Goal: Contribute content: Add original content to the website for others to see

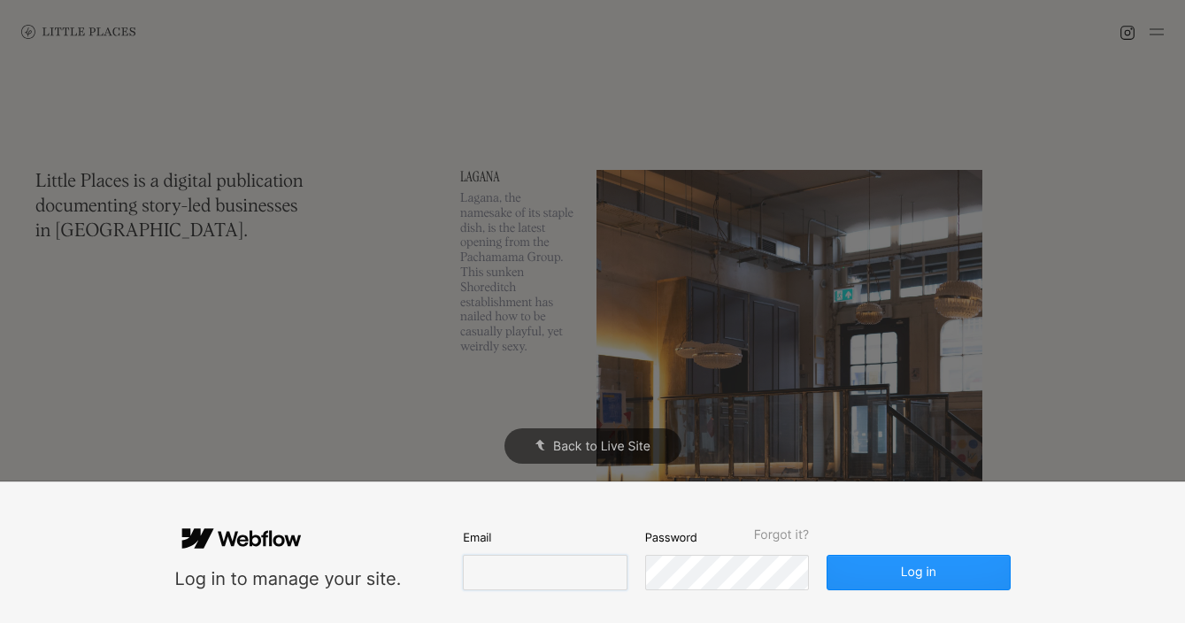
click at [471, 574] on input "email" at bounding box center [545, 572] width 164 height 35
type input "[EMAIL_ADDRESS][DOMAIN_NAME]"
click at [827, 555] on button "Log in" at bounding box center [918, 572] width 183 height 35
click at [889, 576] on button "Log in" at bounding box center [918, 572] width 183 height 35
click at [954, 568] on button "Log in" at bounding box center [918, 572] width 183 height 35
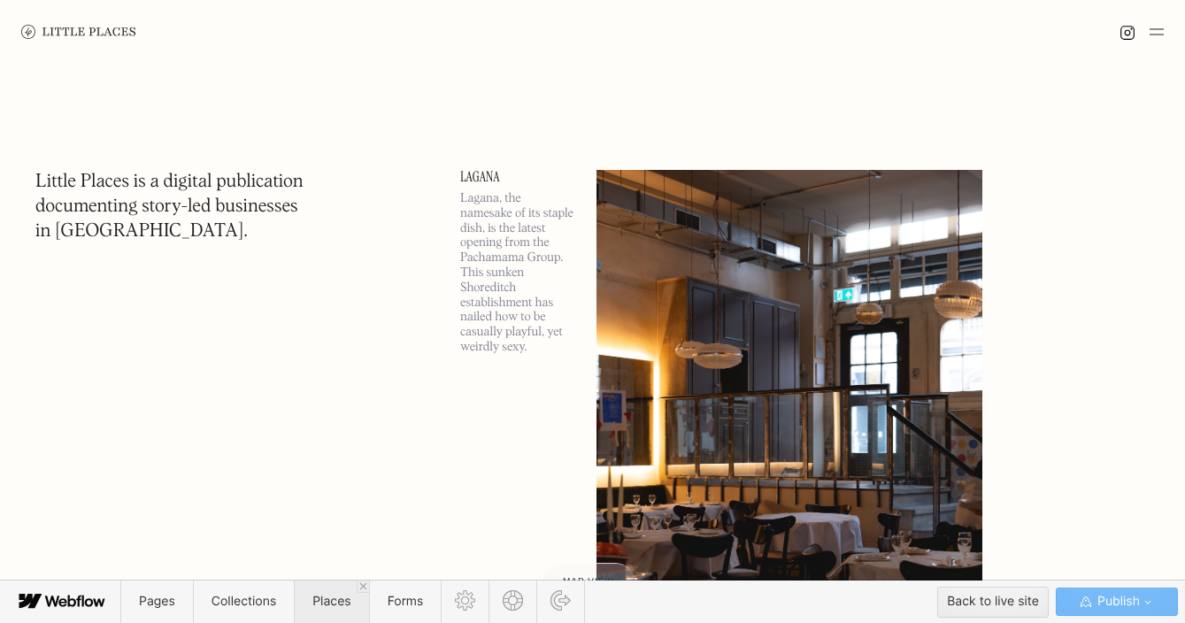
click at [320, 615] on span "Places" at bounding box center [331, 602] width 74 height 42
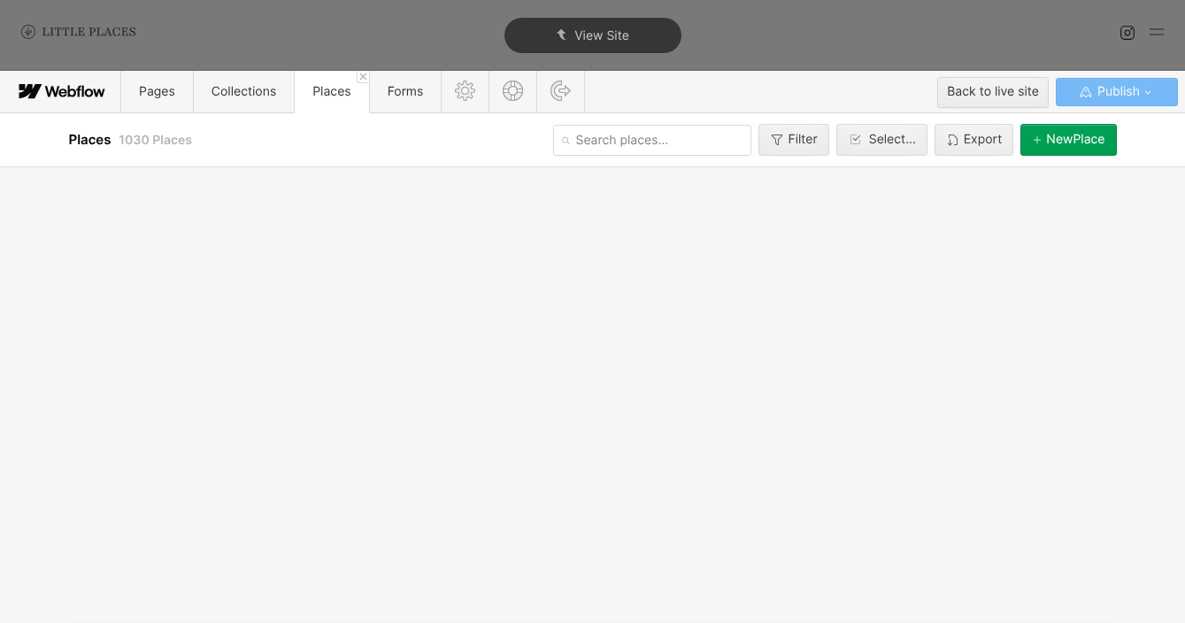
click at [1057, 136] on div "[GEOGRAPHIC_DATA]" at bounding box center [1075, 140] width 58 height 14
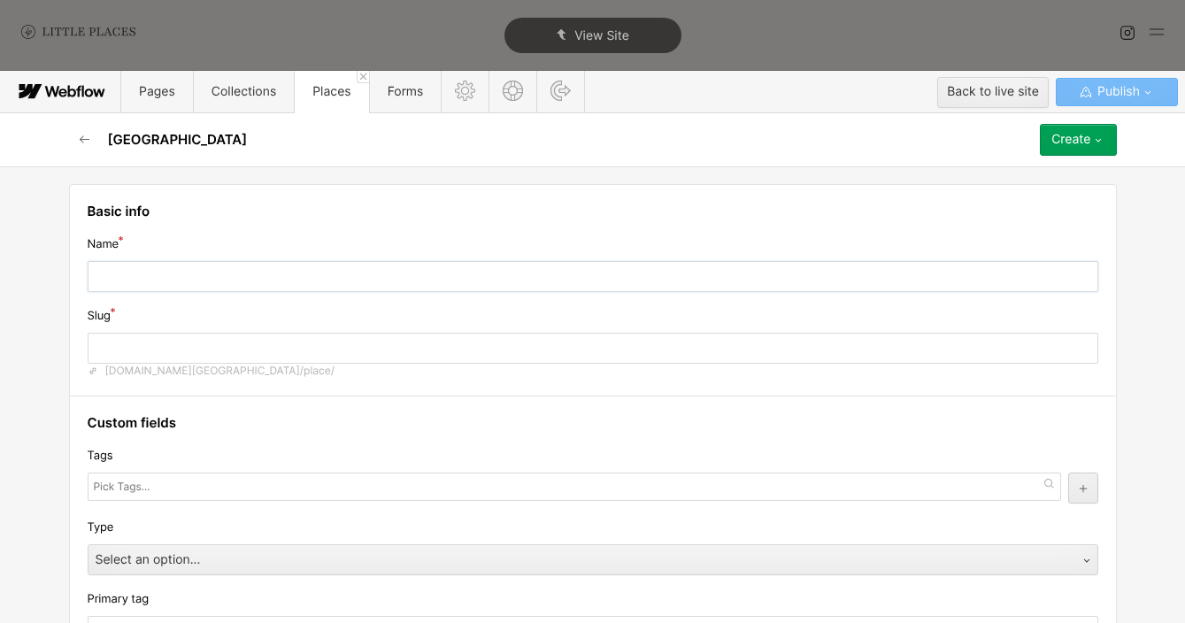
click at [396, 273] on input "text" at bounding box center [593, 276] width 1011 height 31
type input "S"
type input "s"
type input "[PERSON_NAME]"
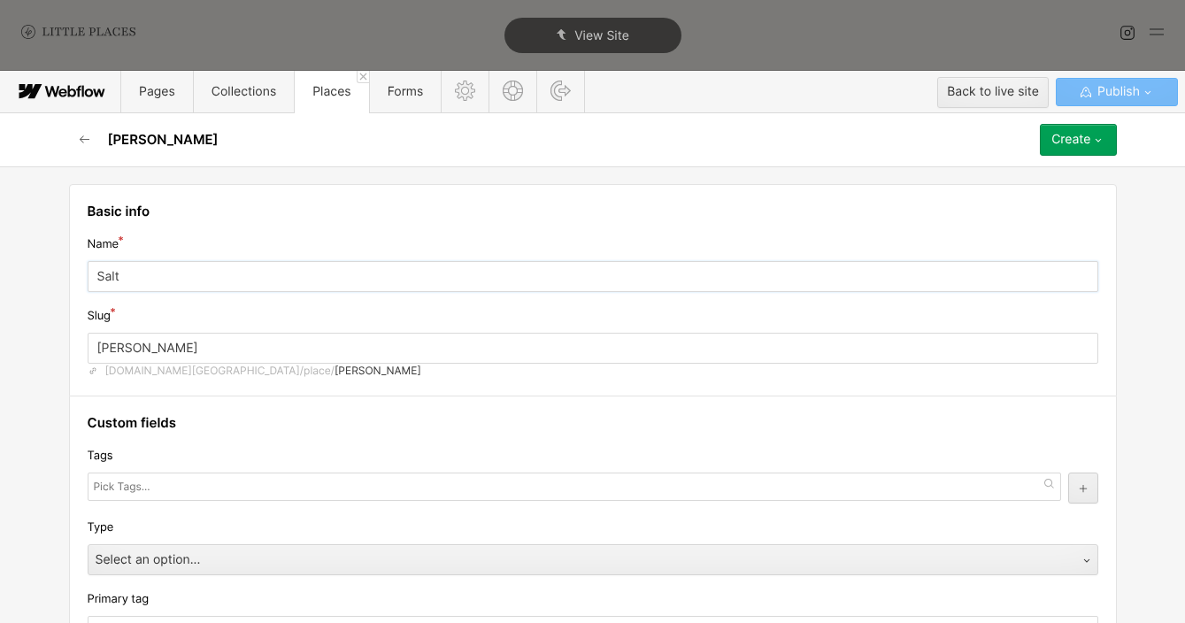
type input "Salti"
type input "salt"
type input "Saltin"
type input "saltin"
type input "Saltine"
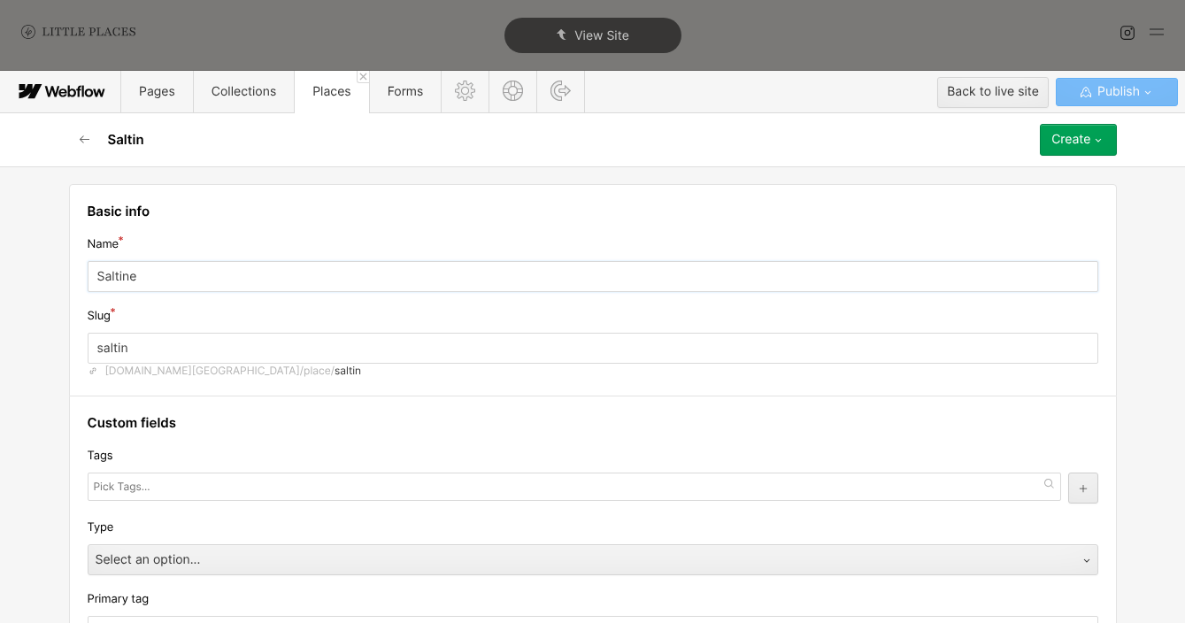
type input "saltine"
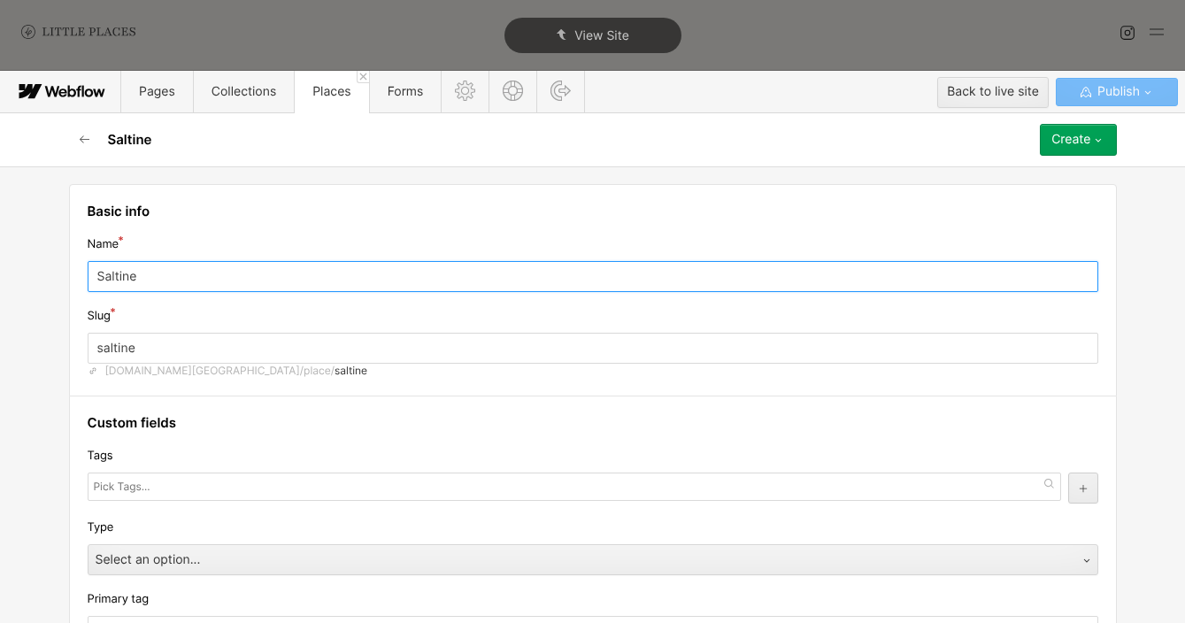
type input "Saltine"
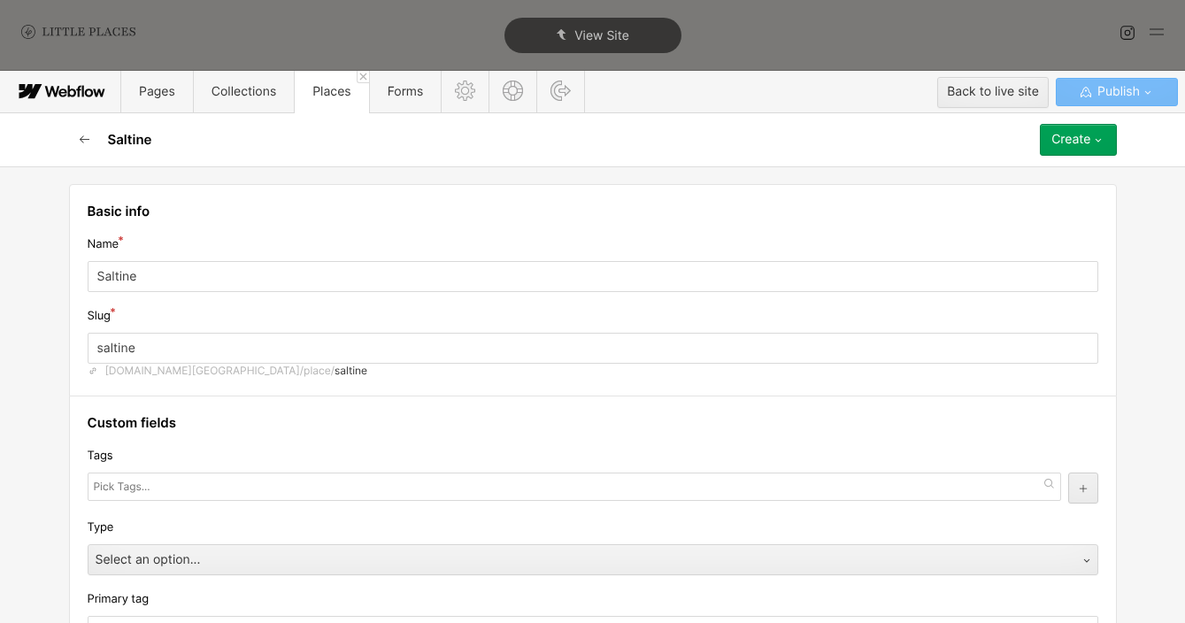
click at [84, 142] on icon "button" at bounding box center [85, 140] width 14 height 14
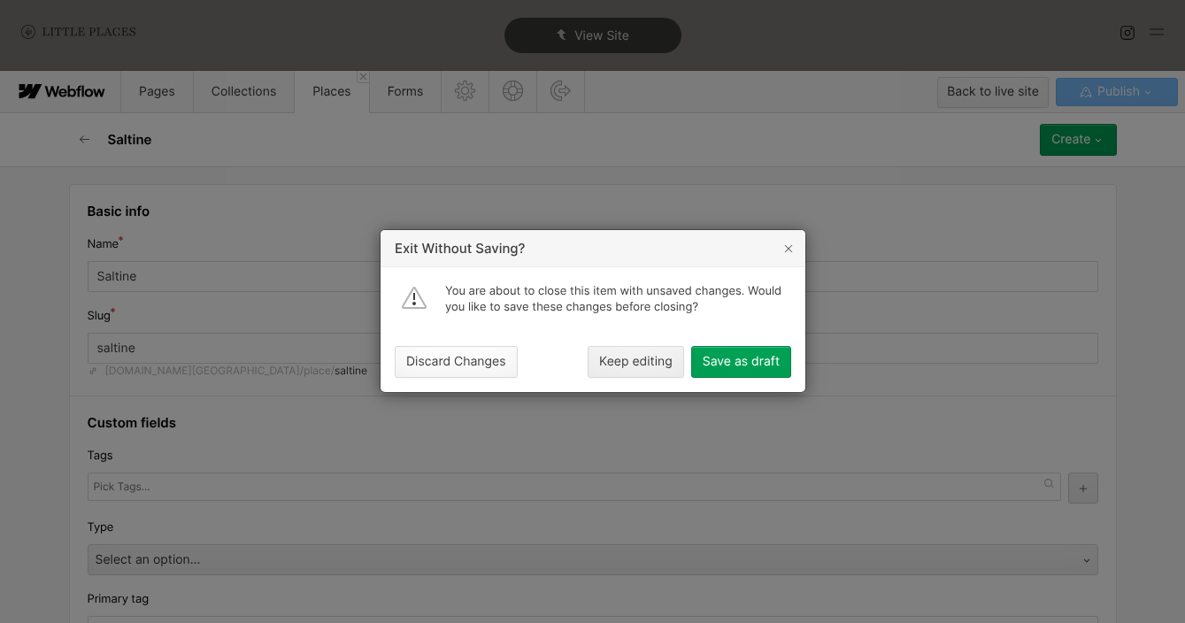
click at [492, 360] on div "Discard Changes" at bounding box center [456, 363] width 100 height 14
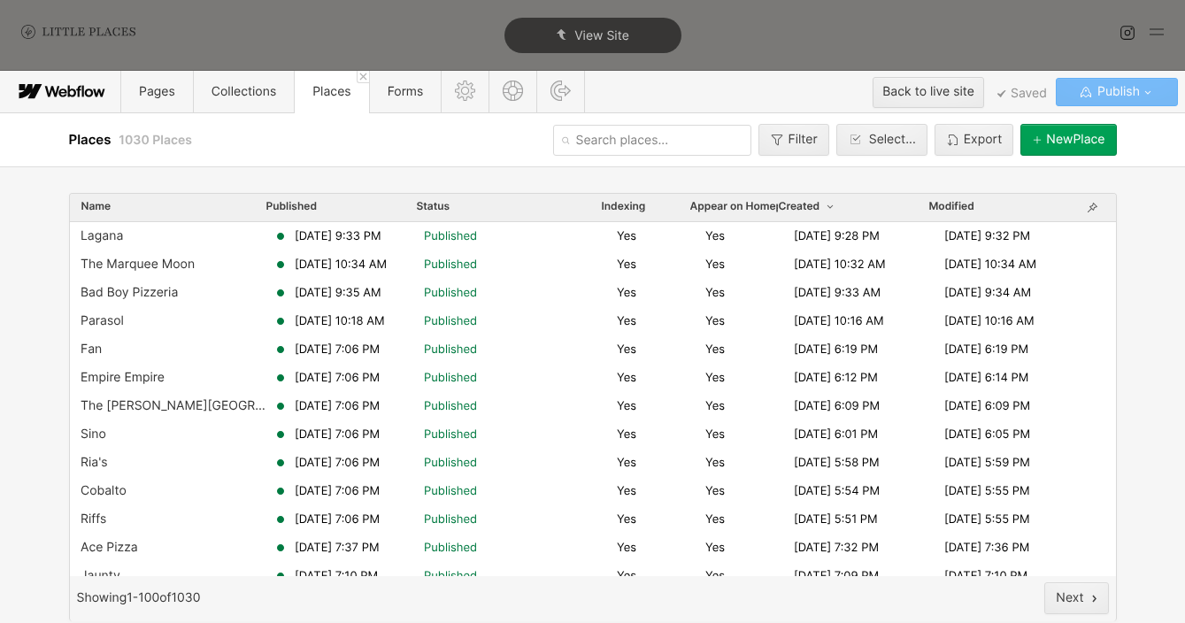
click at [585, 149] on input "text" at bounding box center [652, 140] width 198 height 31
type input "saltin"
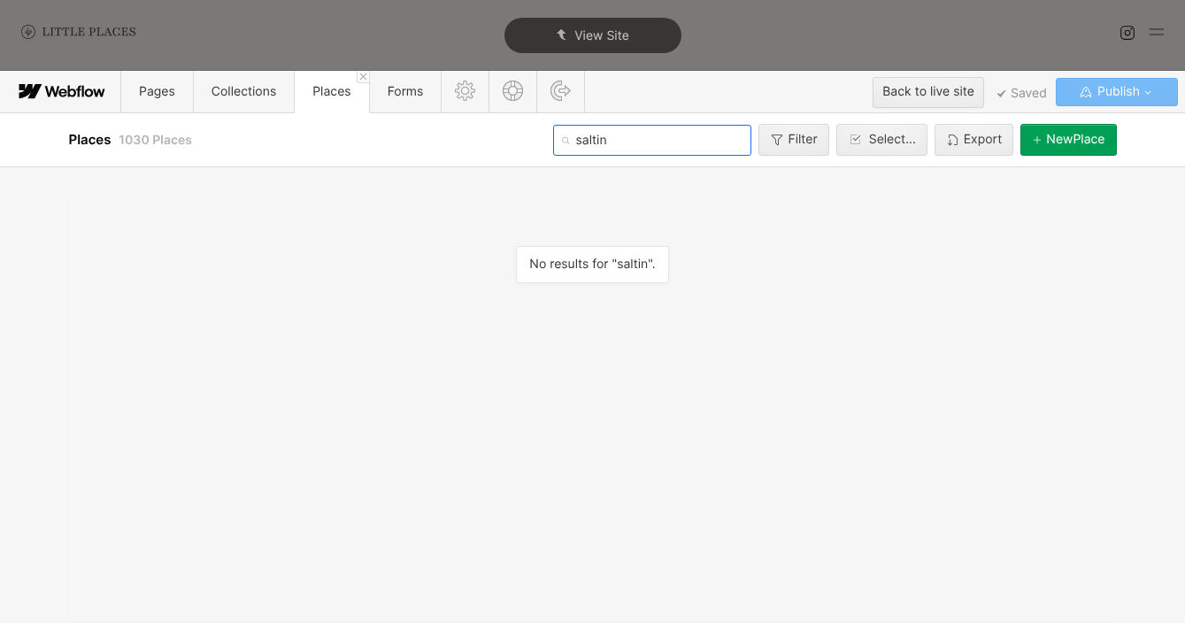
click at [612, 138] on input "saltin" at bounding box center [652, 140] width 198 height 31
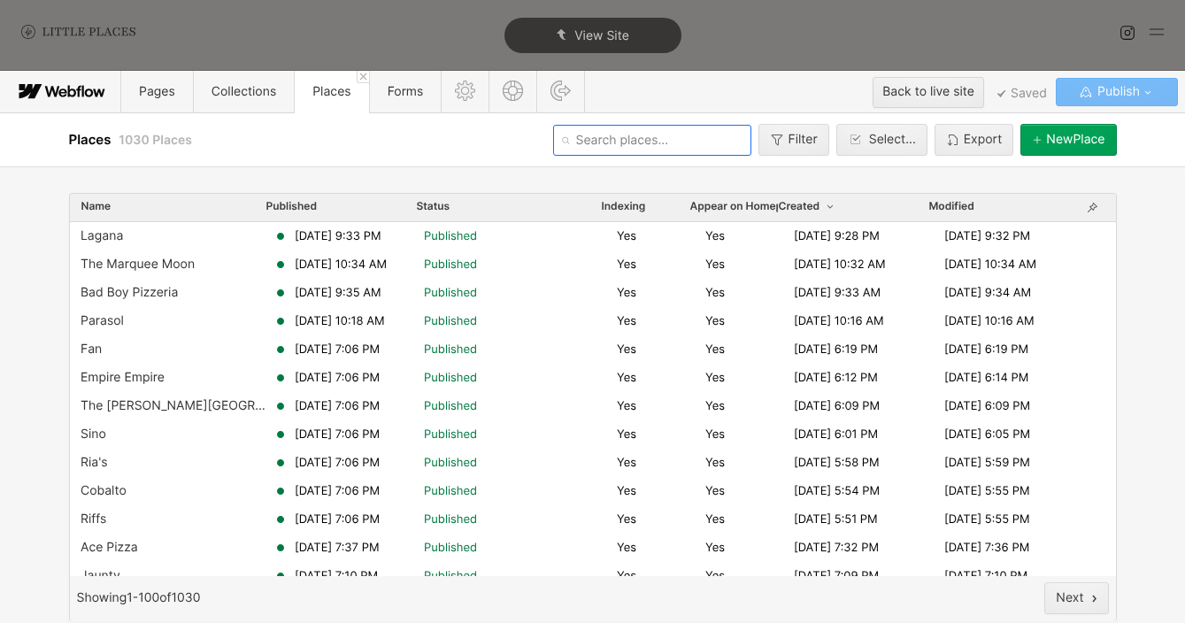
click at [1107, 143] on button "[GEOGRAPHIC_DATA]" at bounding box center [1068, 140] width 96 height 32
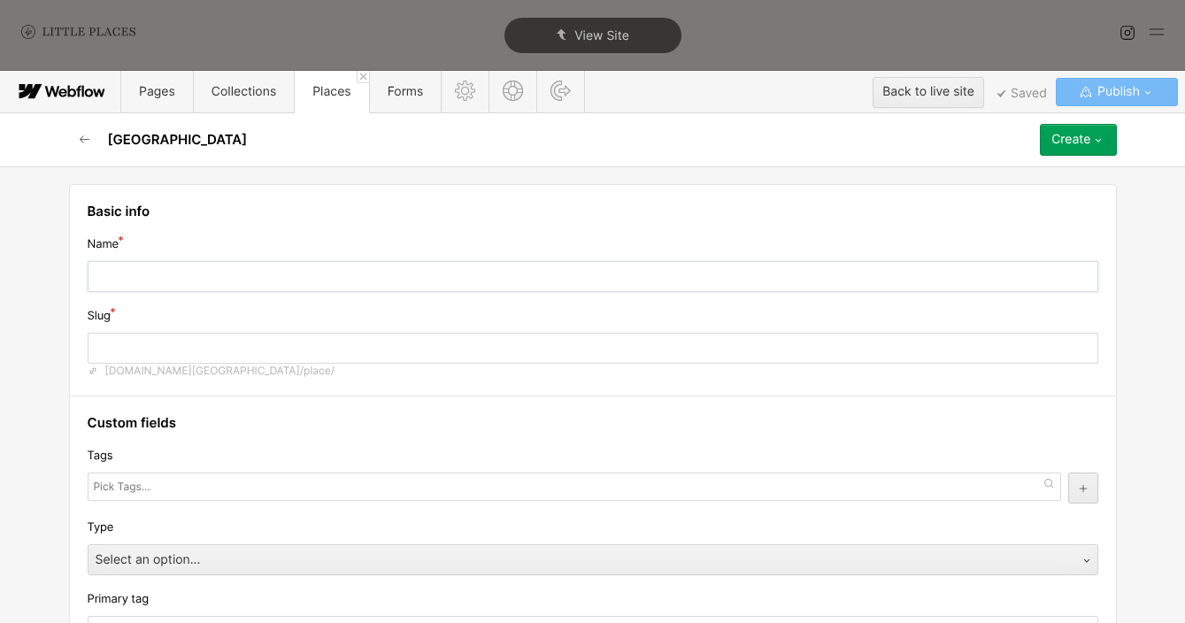
click at [510, 274] on input "text" at bounding box center [593, 276] width 1011 height 31
type input "S"
type input "s"
type input "[PERSON_NAME]"
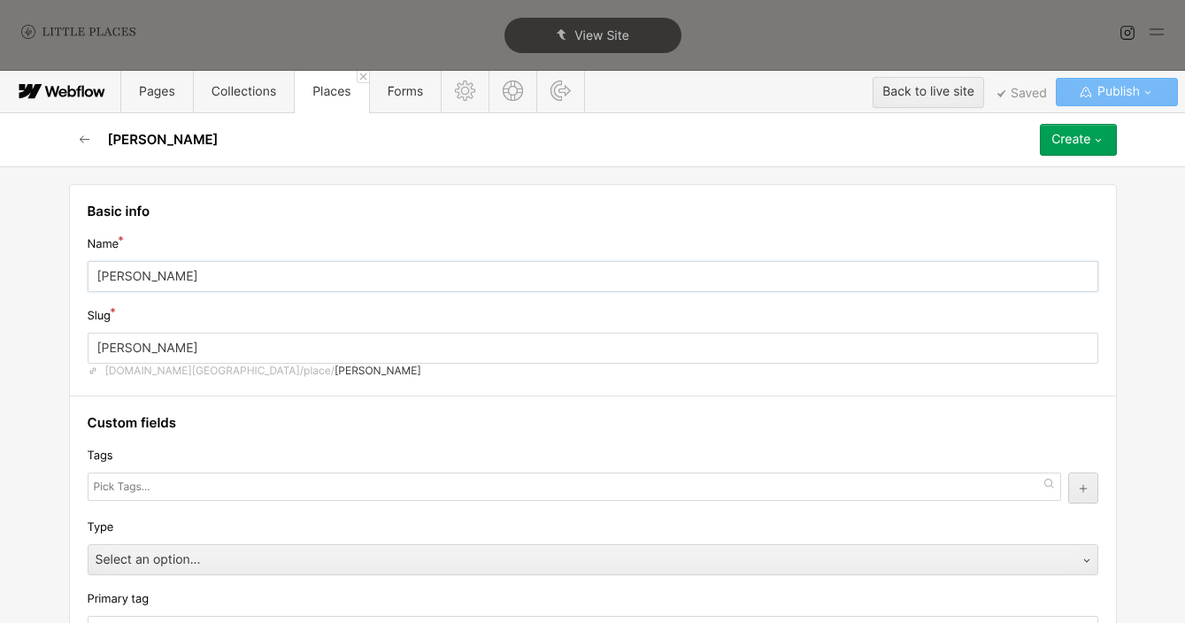
type input "Salt"
type input "salt"
type input "Salti"
type input "salti"
type input "Saltin"
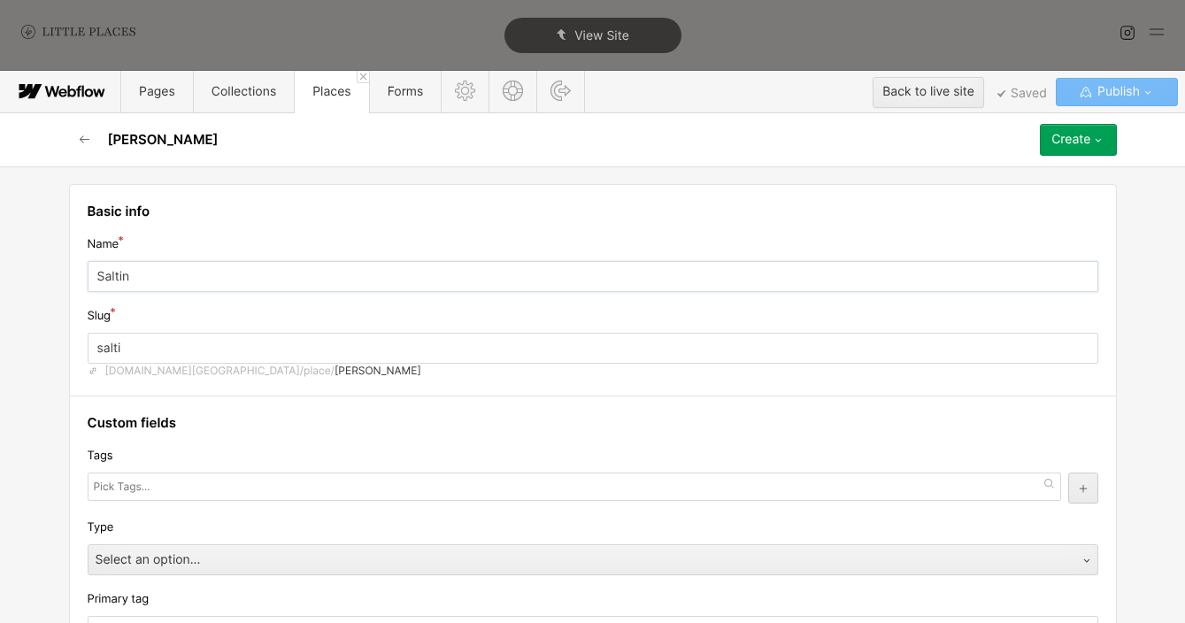
type input "saltin"
type input "Saltine"
type input "saltine"
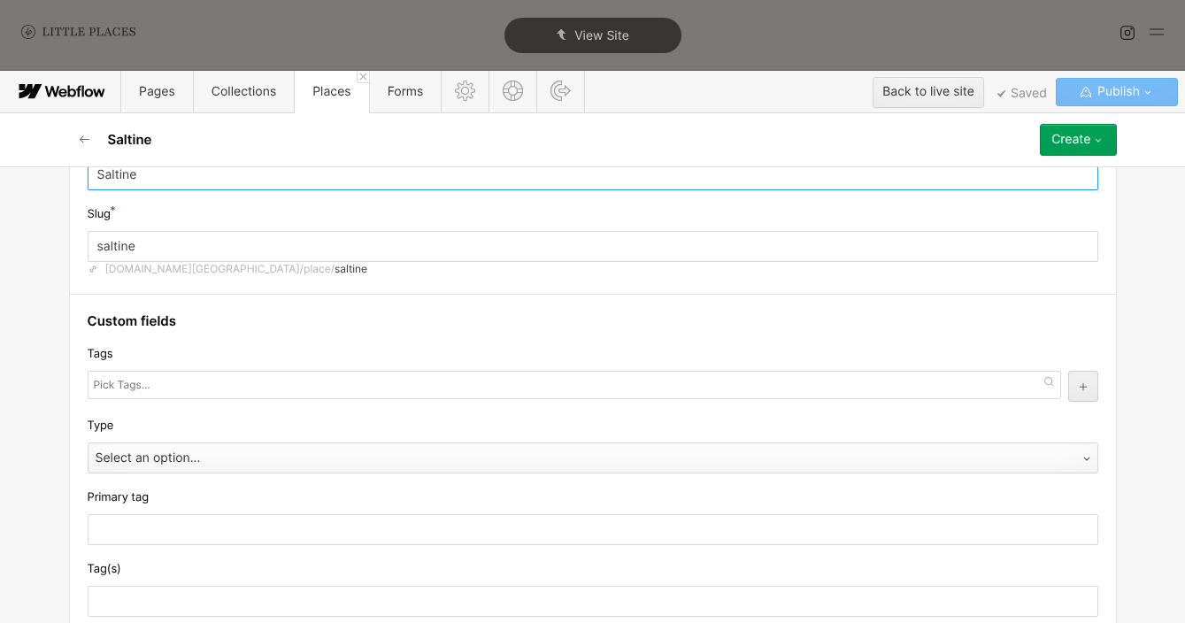
scroll to position [432, 0]
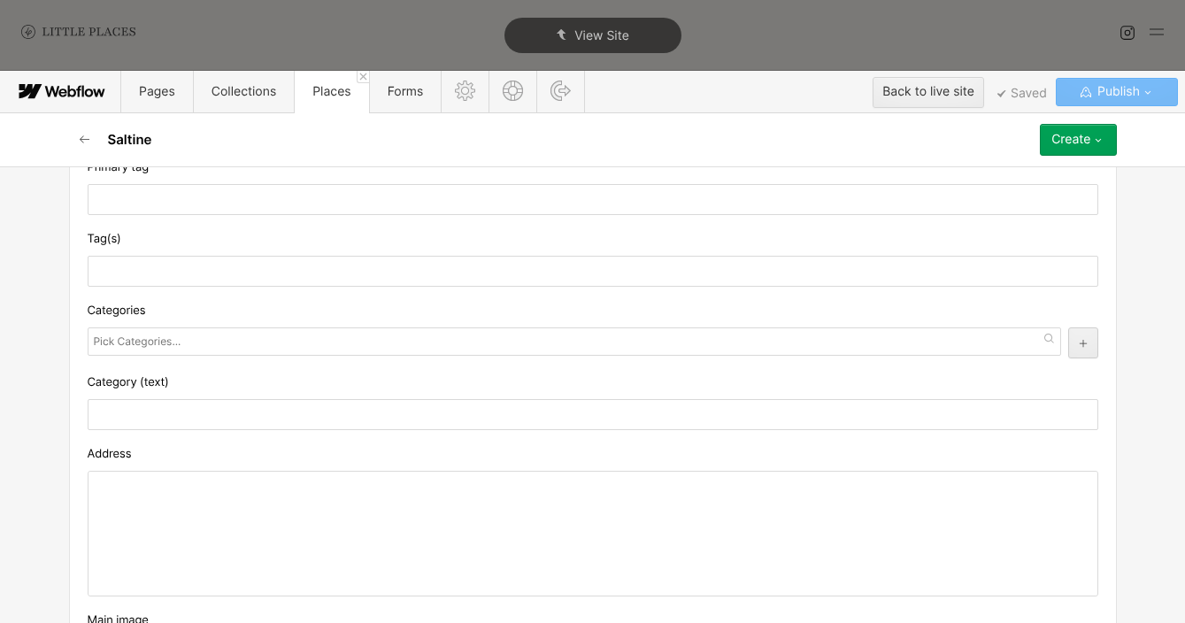
type input "Saltine"
click at [173, 484] on div at bounding box center [592, 534] width 1009 height 124
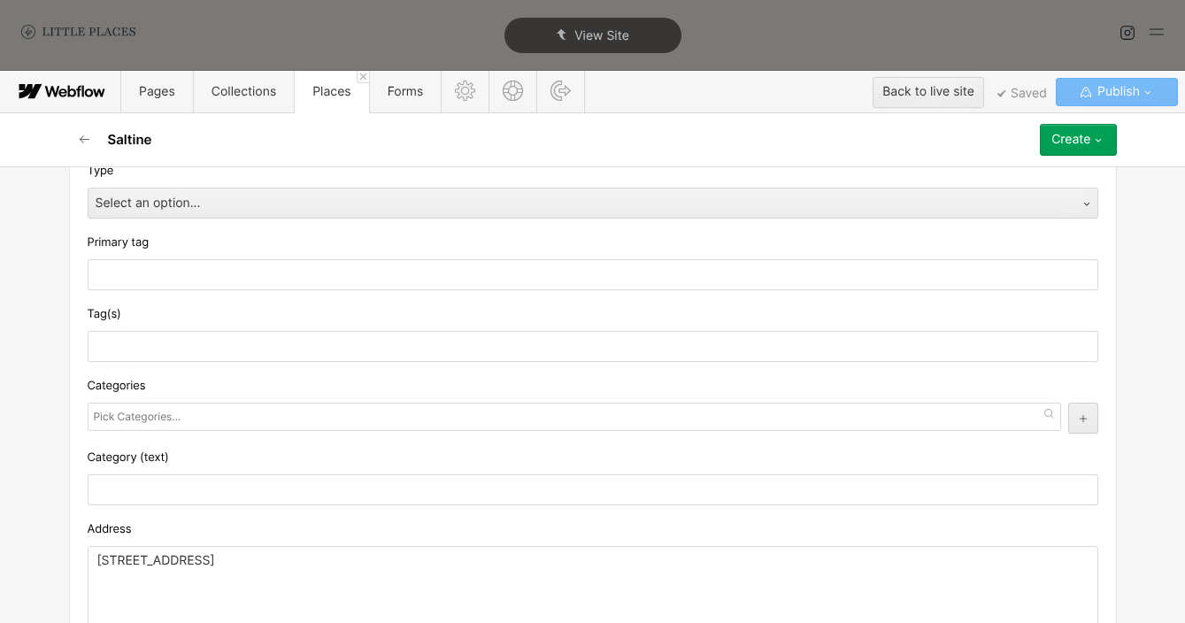
scroll to position [344, 0]
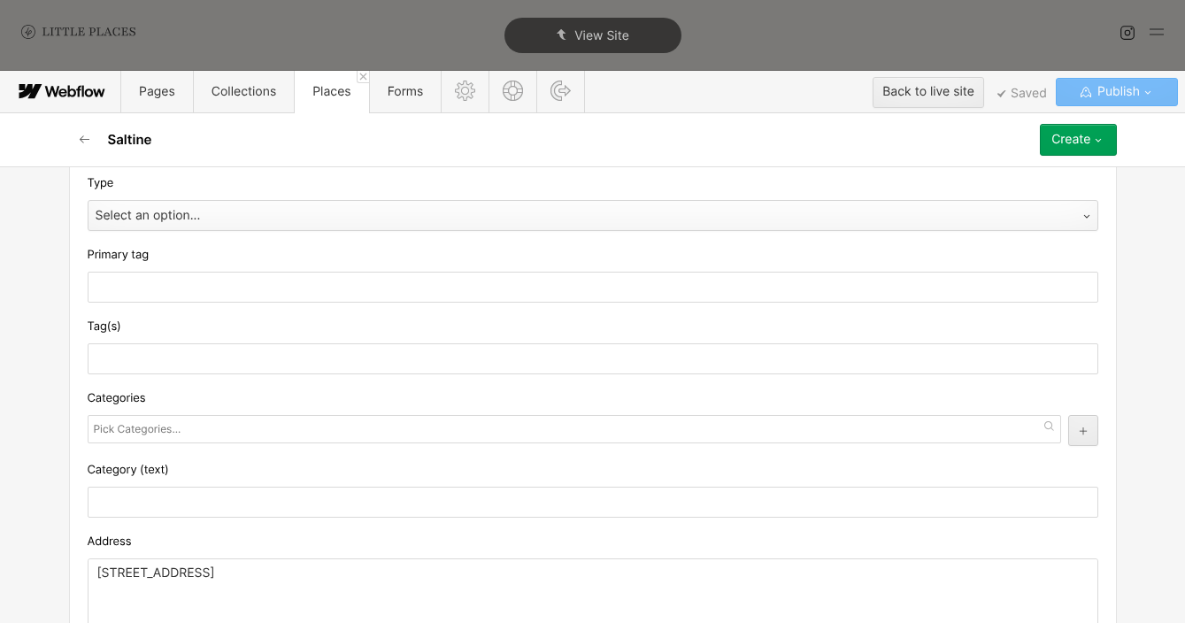
click at [227, 227] on div "Select an option..." at bounding box center [574, 216] width 973 height 28
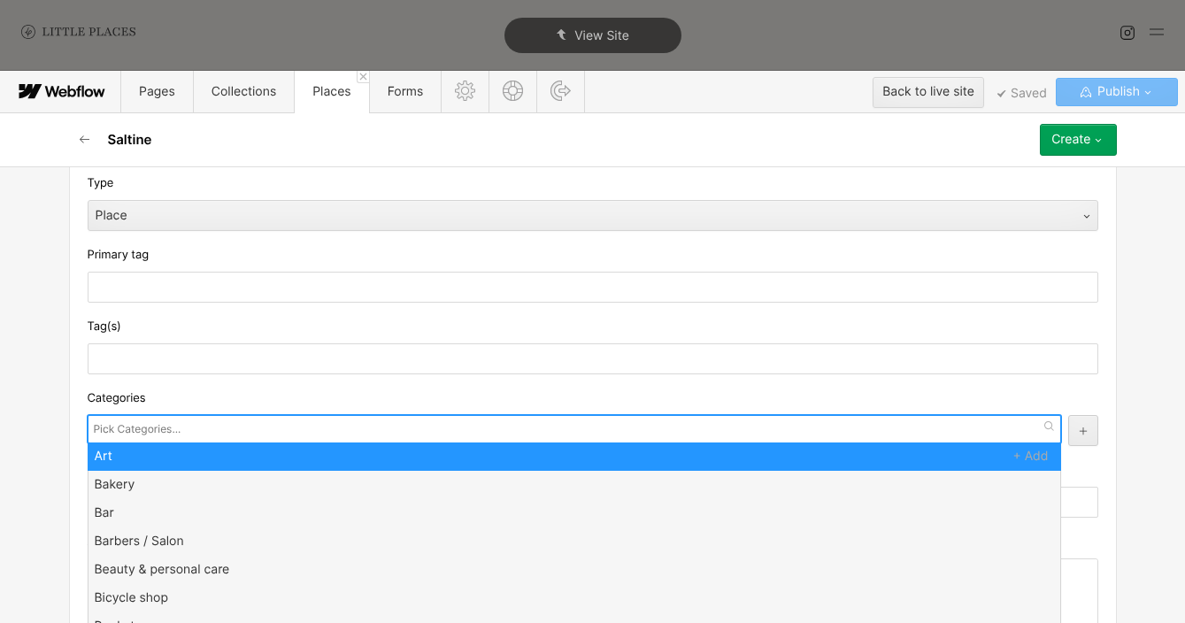
click at [155, 424] on input "text" at bounding box center [139, 429] width 91 height 25
type input "res"
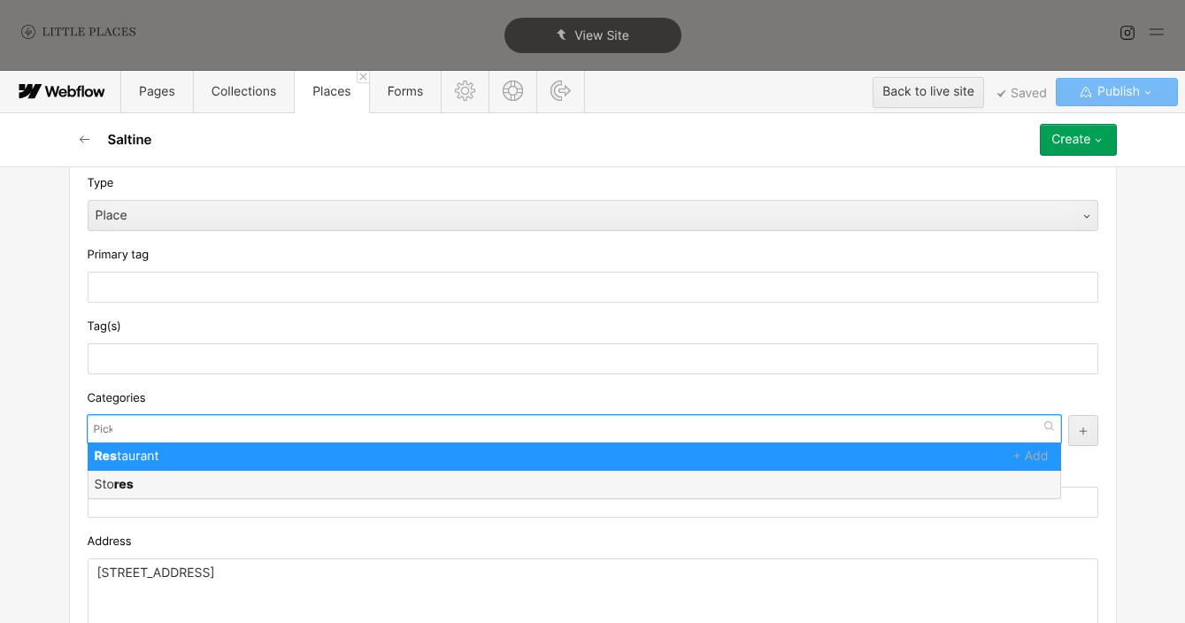
scroll to position [0, 0]
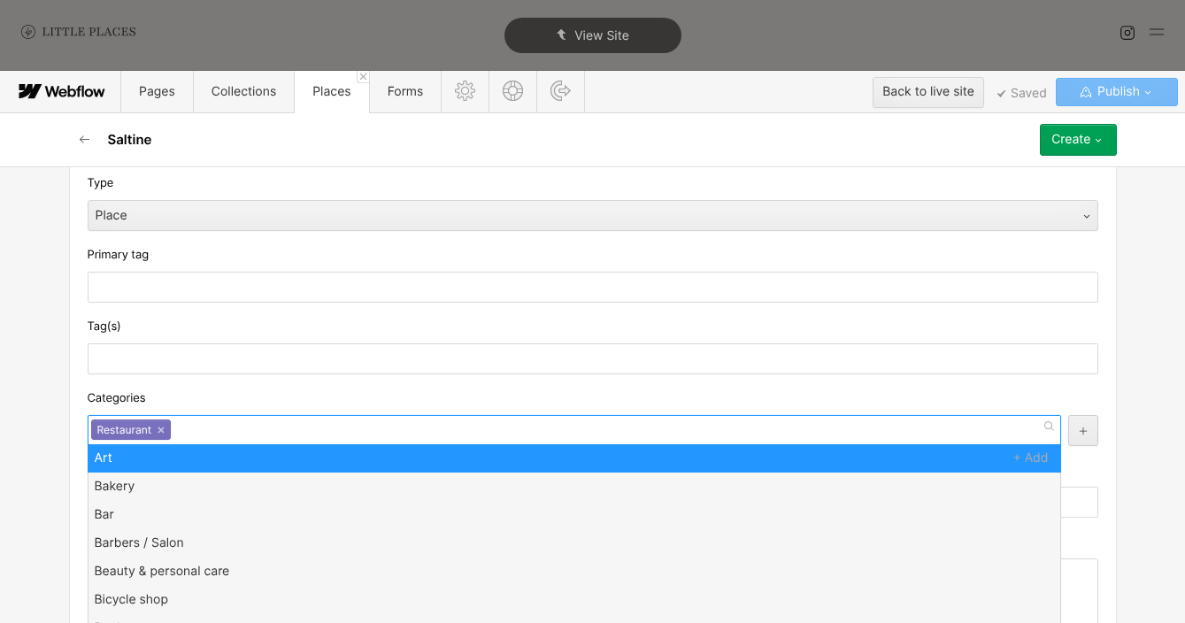
click at [165, 408] on div "Categories" at bounding box center [593, 397] width 1011 height 19
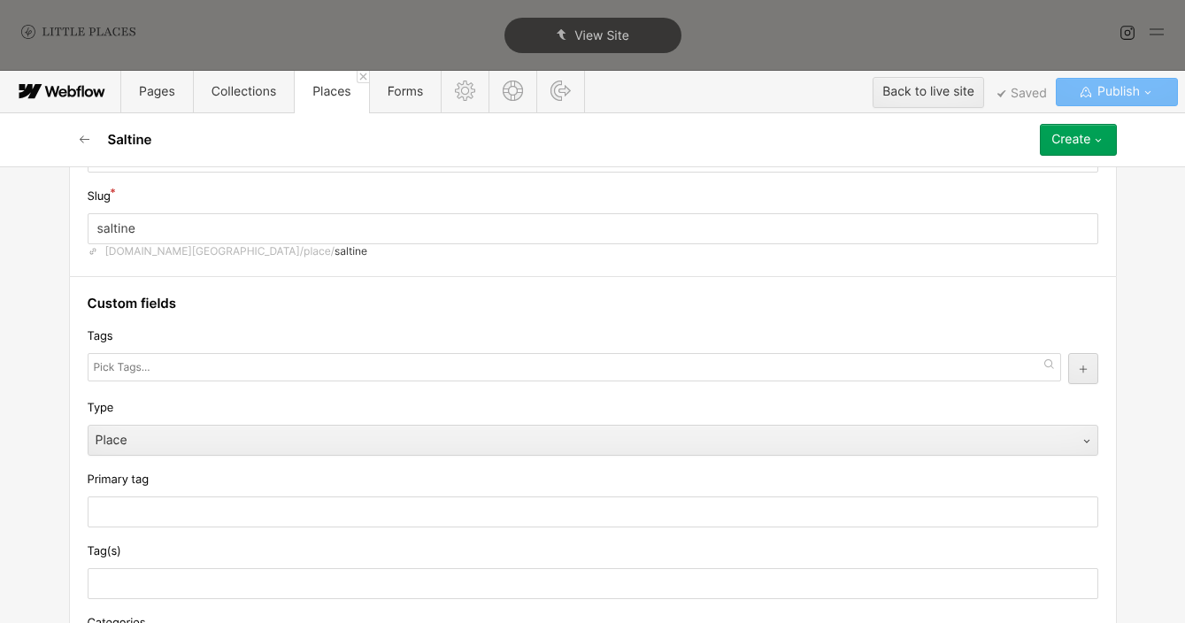
scroll to position [101, 0]
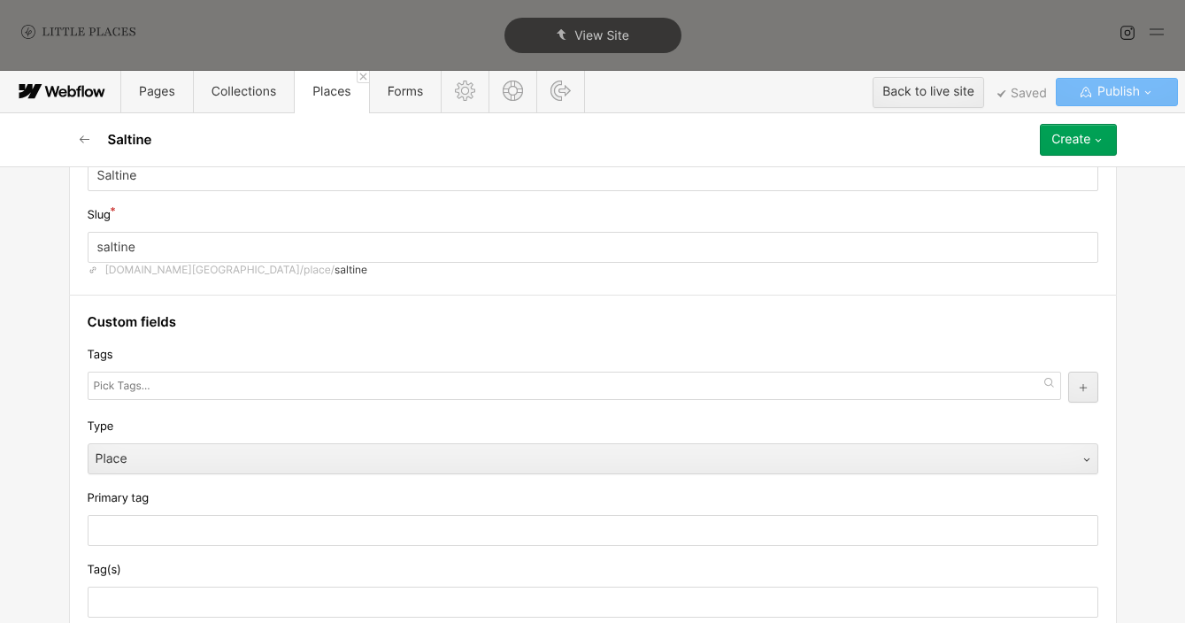
click at [129, 365] on div "Tags" at bounding box center [593, 354] width 1011 height 19
click at [129, 377] on input "text" at bounding box center [124, 385] width 60 height 25
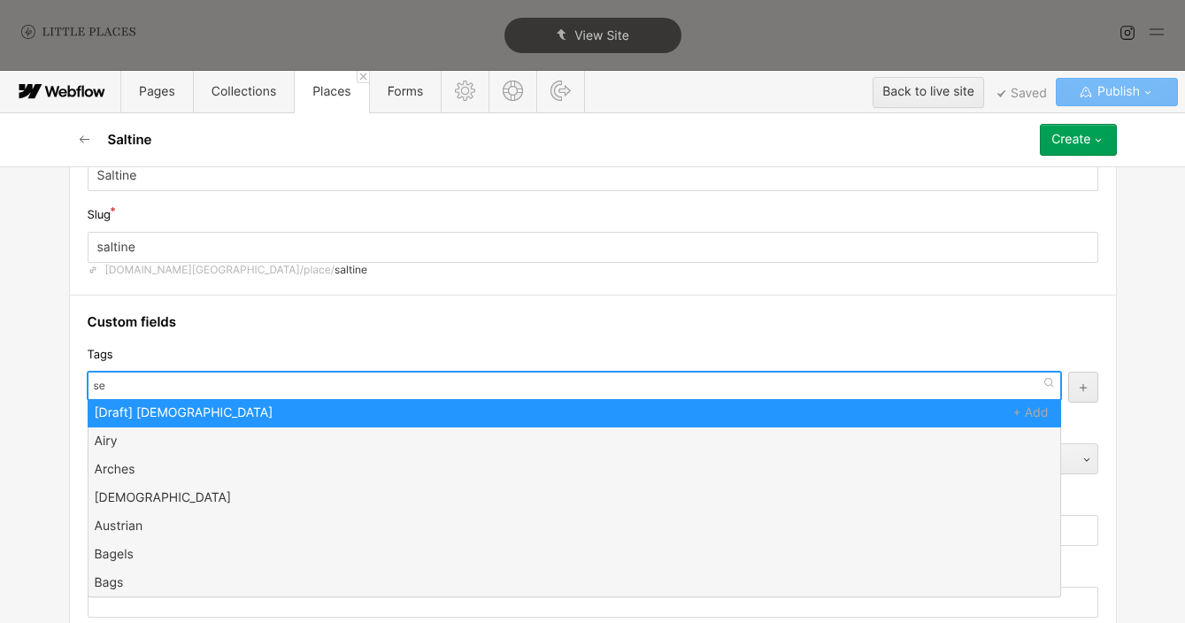
type input "sea"
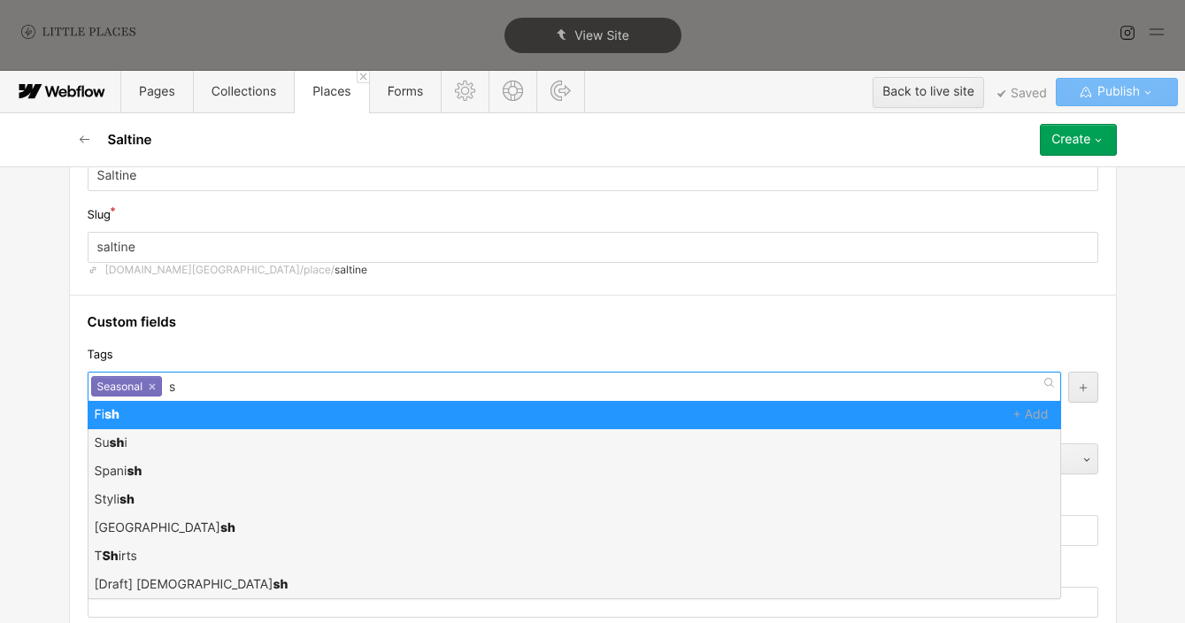
scroll to position [0, 0]
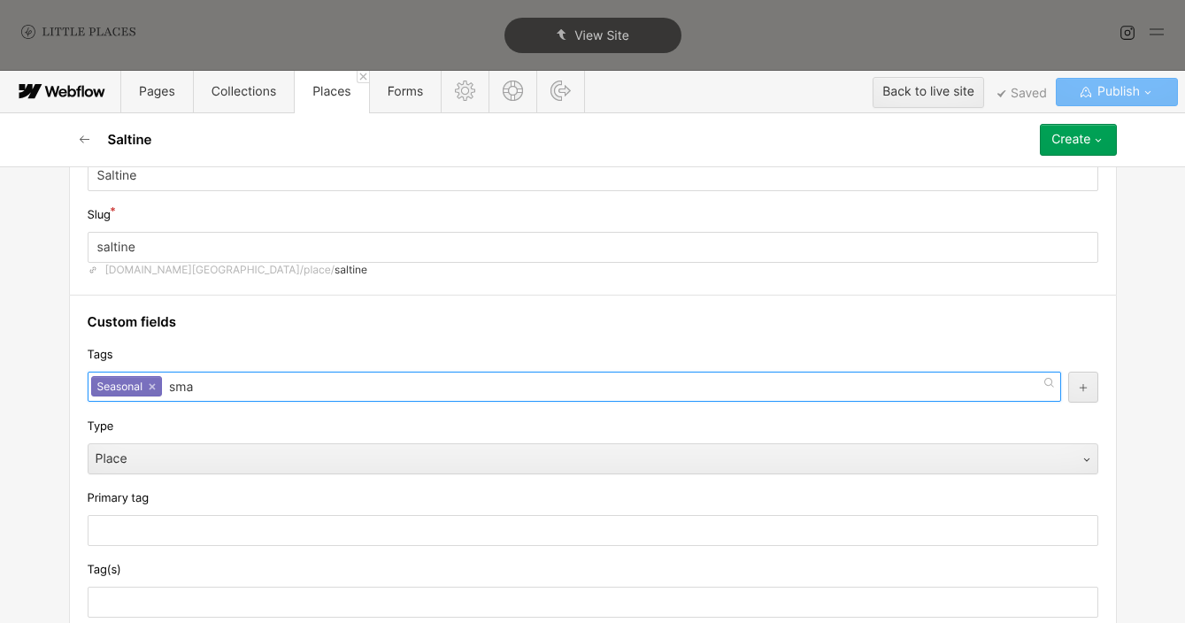
type input "smal"
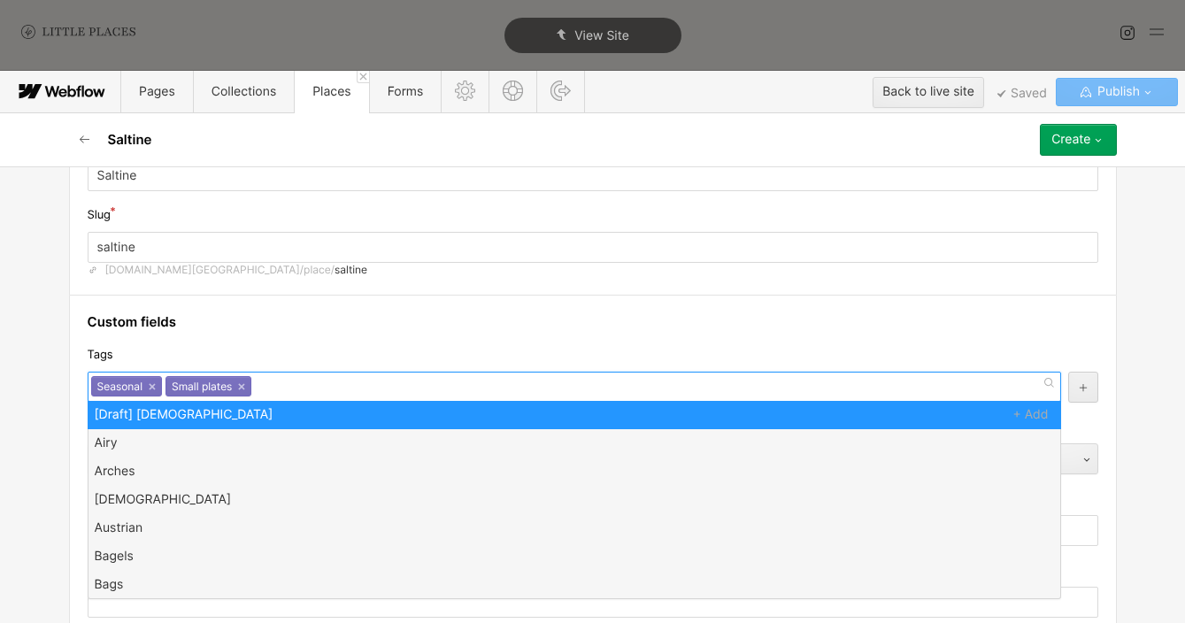
type input "p"
type input "wine"
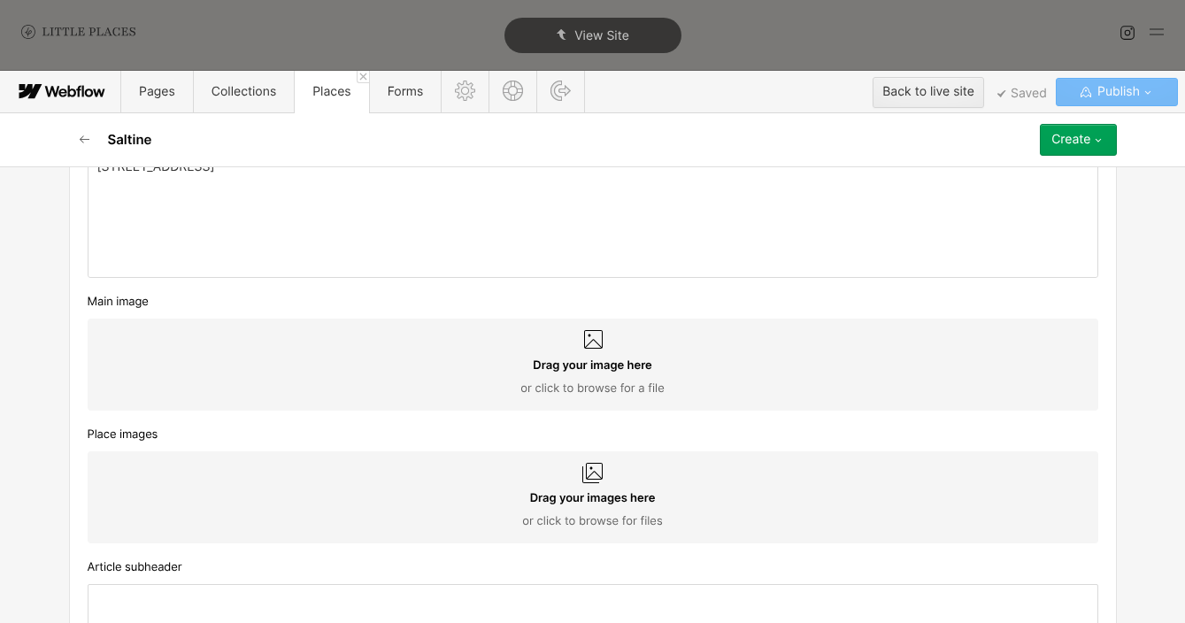
scroll to position [935, 0]
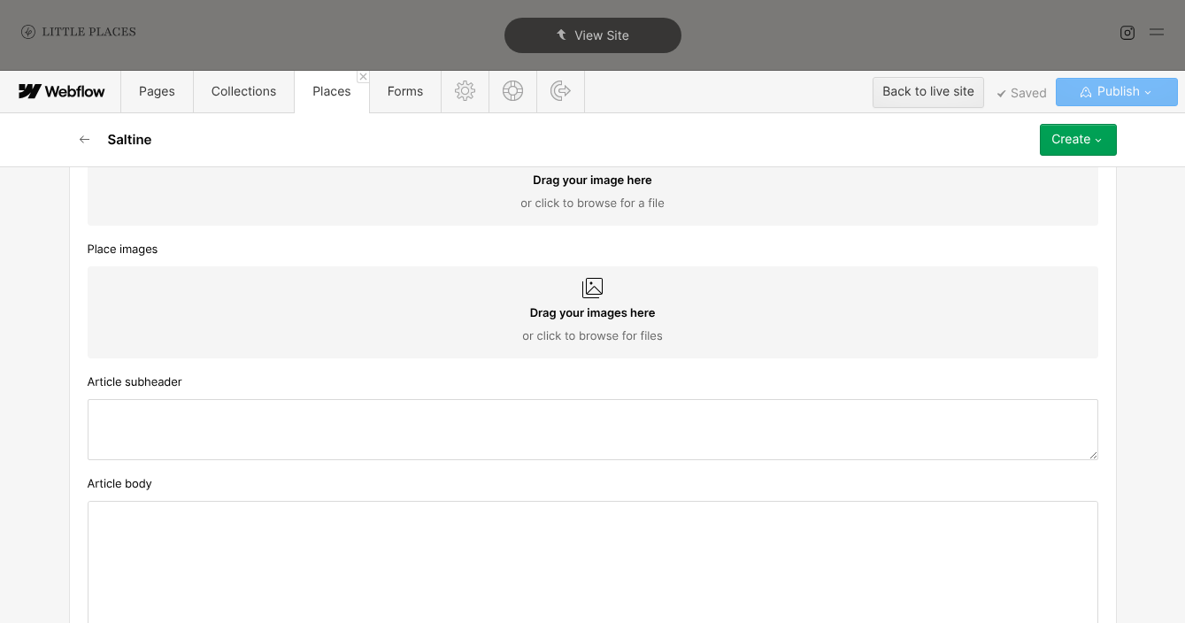
click at [404, 524] on div at bounding box center [592, 564] width 1009 height 124
click at [97, 517] on p "A sleek, ‘grown-up’ neighbourhood restaurant dishing up seasonal plates on [GEO…" at bounding box center [592, 516] width 991 height 14
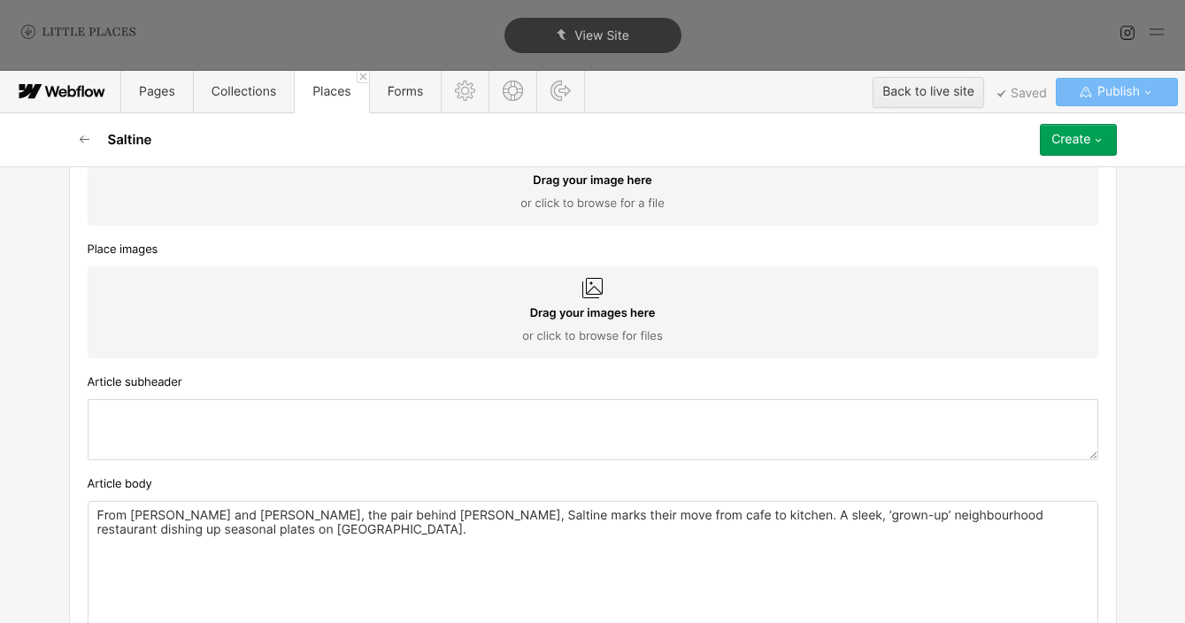
click at [675, 533] on p "From [PERSON_NAME] and [PERSON_NAME], the pair behind [PERSON_NAME], Saltine ma…" at bounding box center [592, 523] width 991 height 28
click at [375, 429] on textarea at bounding box center [593, 429] width 1011 height 61
click at [335, 424] on textarea at bounding box center [593, 429] width 1011 height 61
type textarea "R"
type textarea "S"
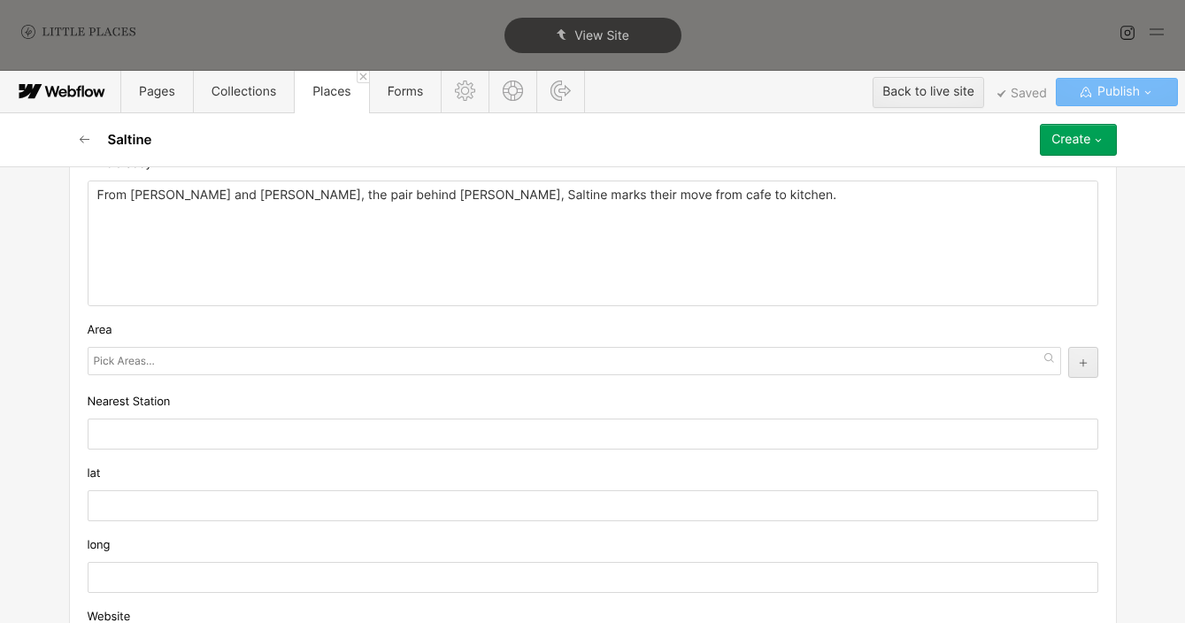
scroll to position [1257, 0]
type textarea "Neighbourhood restaurant"
click at [114, 357] on input "text" at bounding box center [126, 359] width 65 height 25
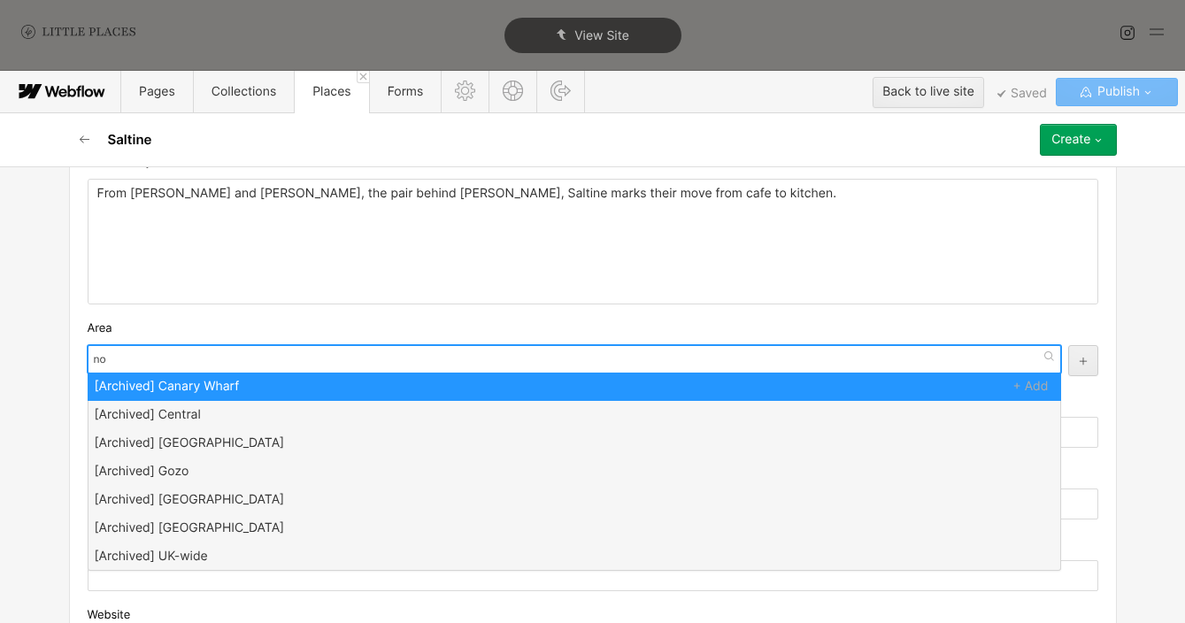
type input "nor"
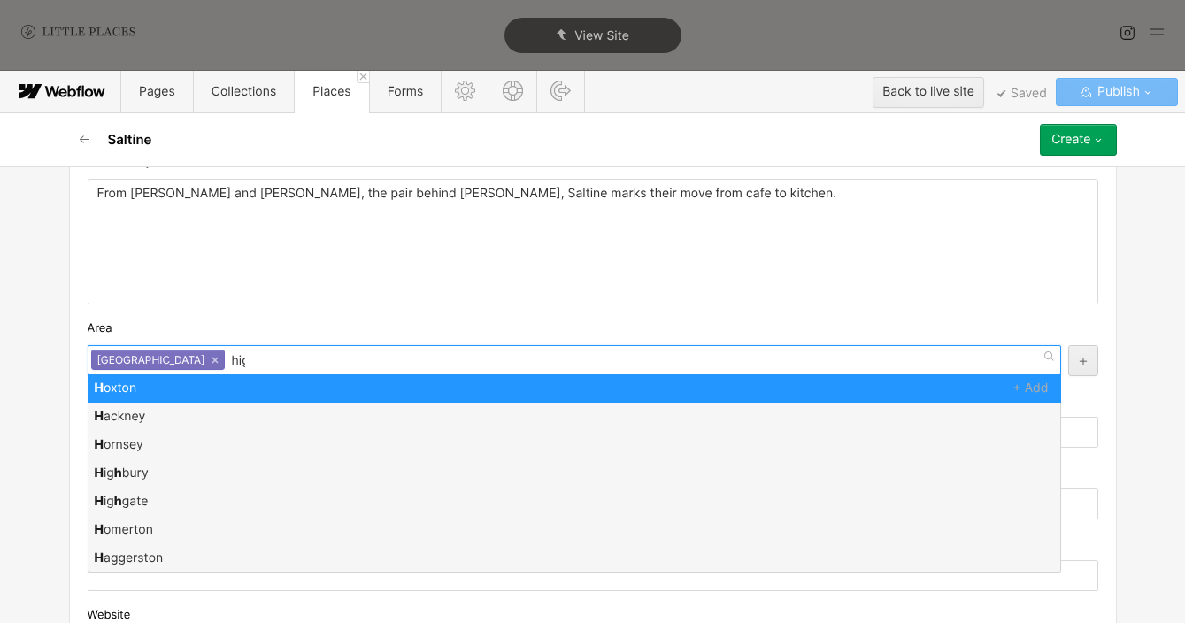
type input "high"
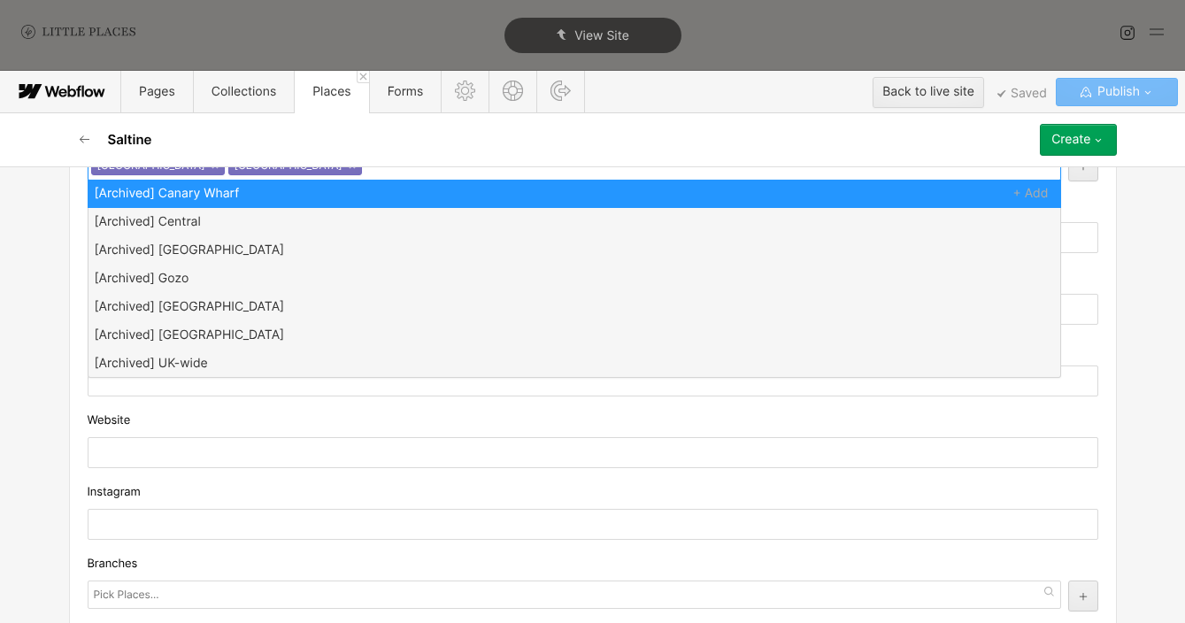
scroll to position [1472, 0]
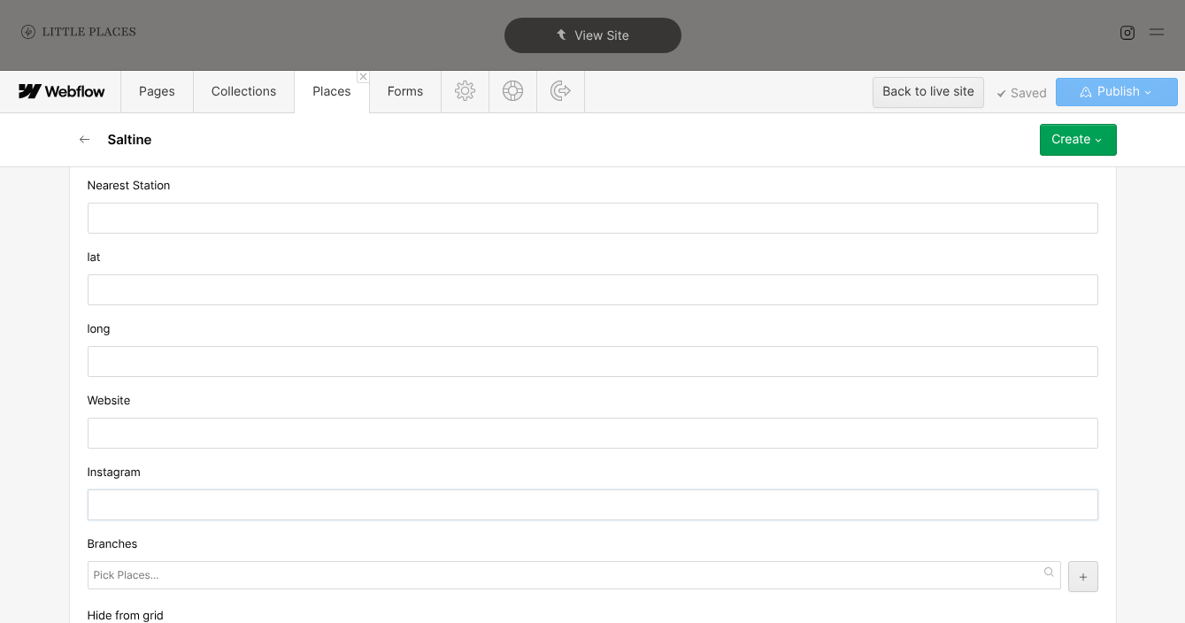
click at [213, 490] on input "text" at bounding box center [593, 504] width 1011 height 31
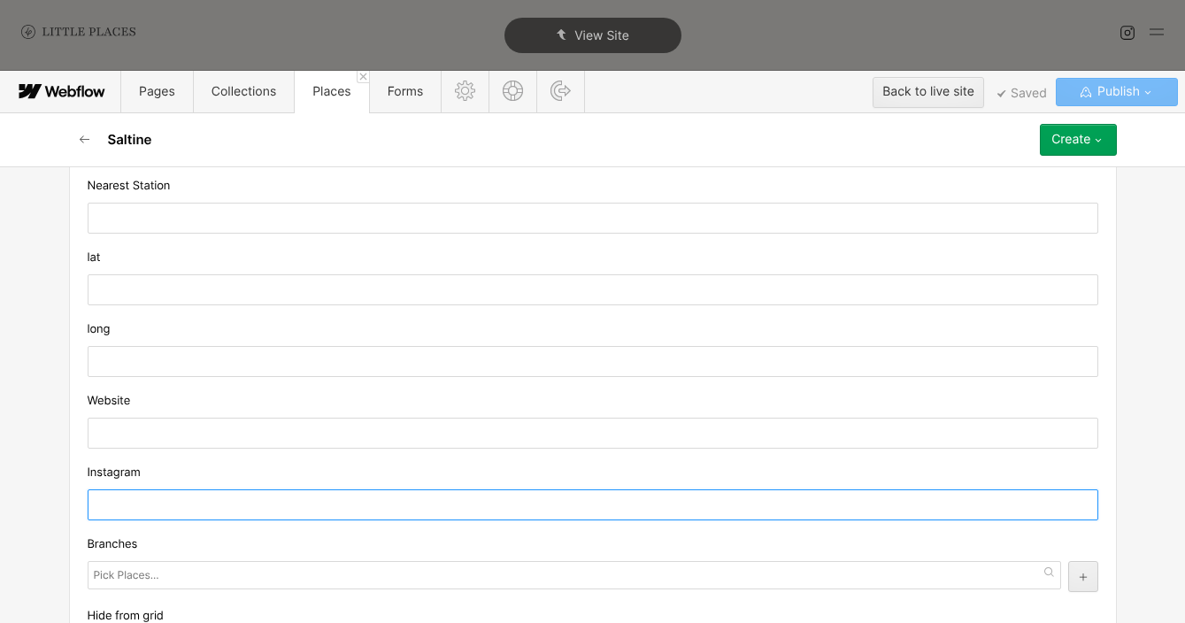
paste input "[URL][DOMAIN_NAME][DOMAIN_NAME]"
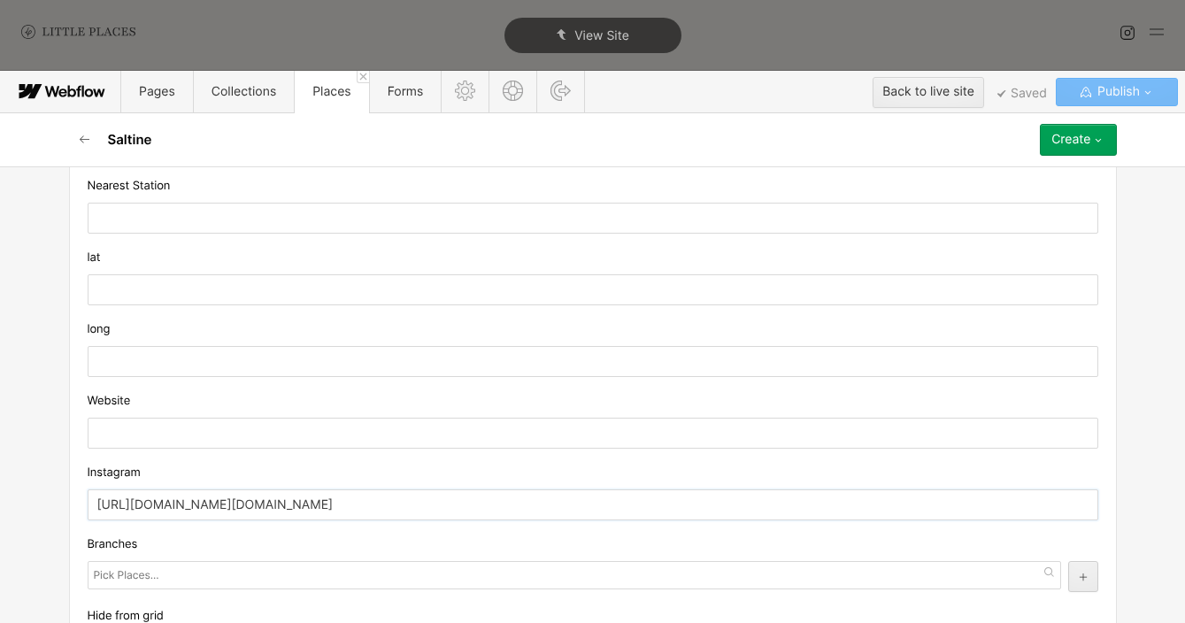
click at [351, 502] on input "[URL][DOMAIN_NAME][DOMAIN_NAME]" at bounding box center [593, 504] width 1011 height 31
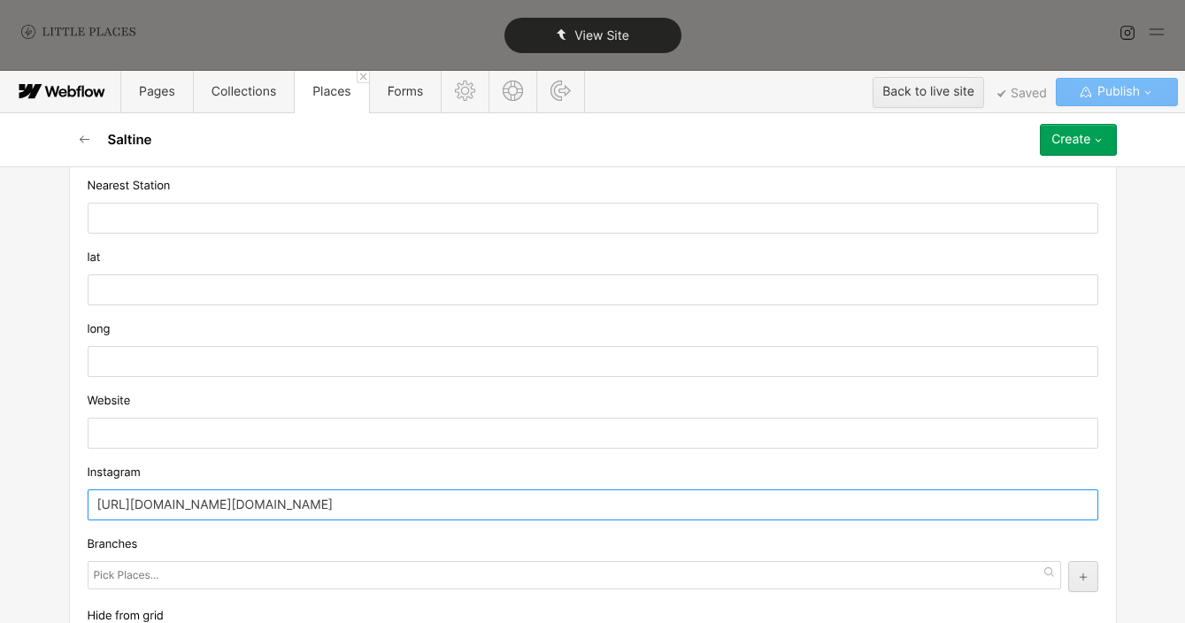
type input "[URL][DOMAIN_NAME][DOMAIN_NAME]"
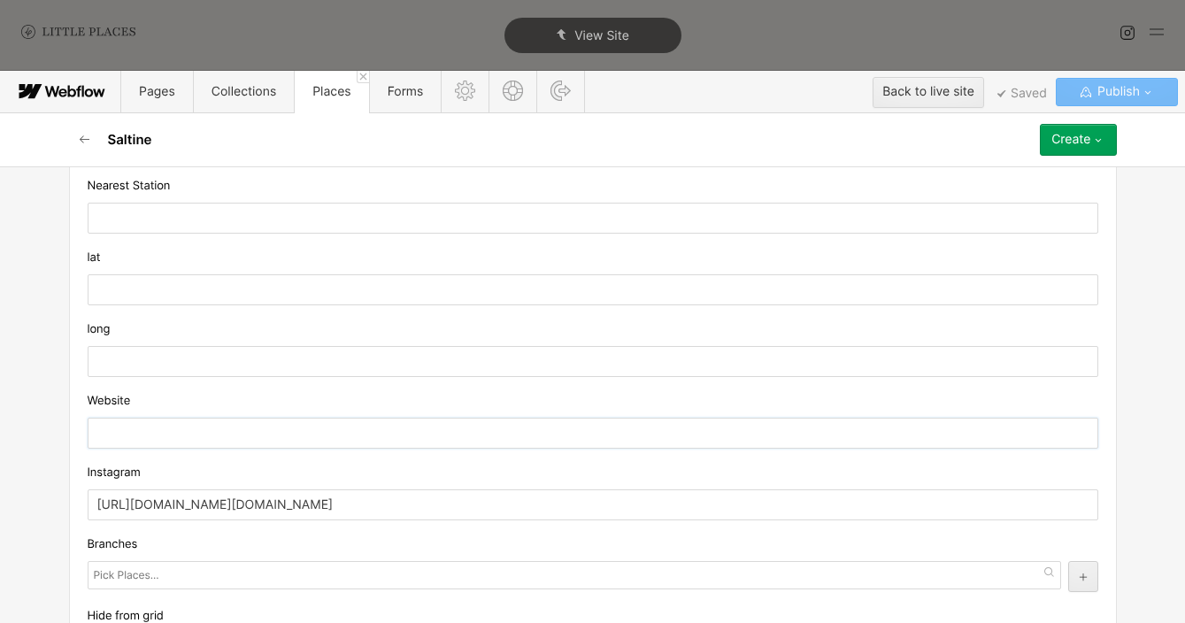
click at [373, 421] on input "text" at bounding box center [593, 433] width 1011 height 31
paste input "[URL][DOMAIN_NAME]"
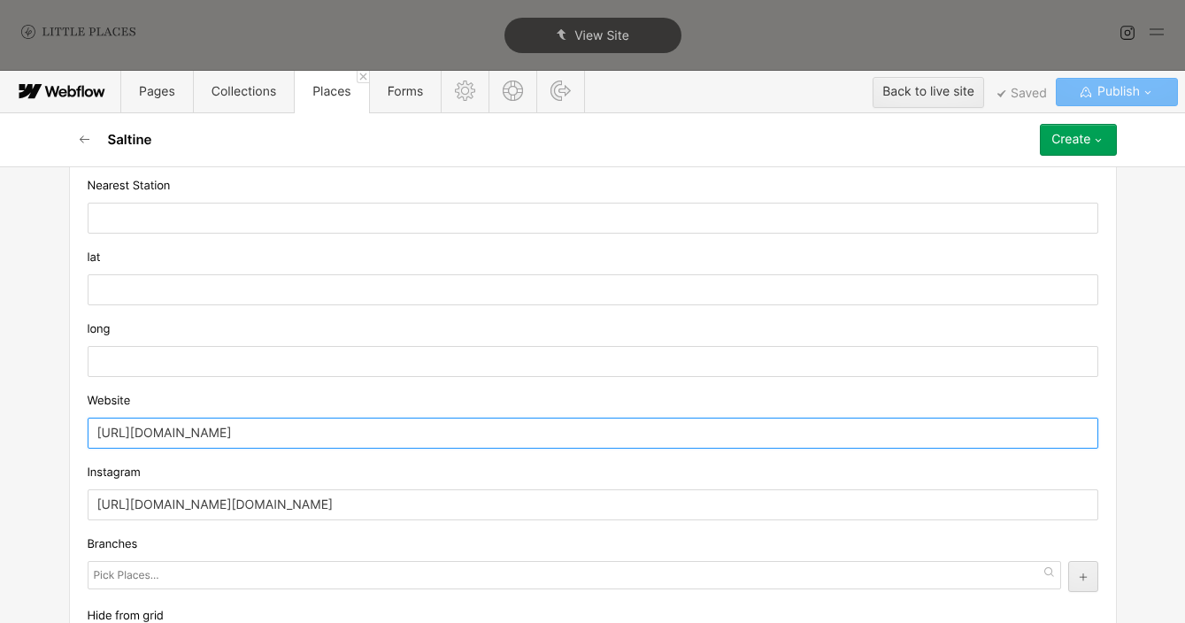
scroll to position [1598, 0]
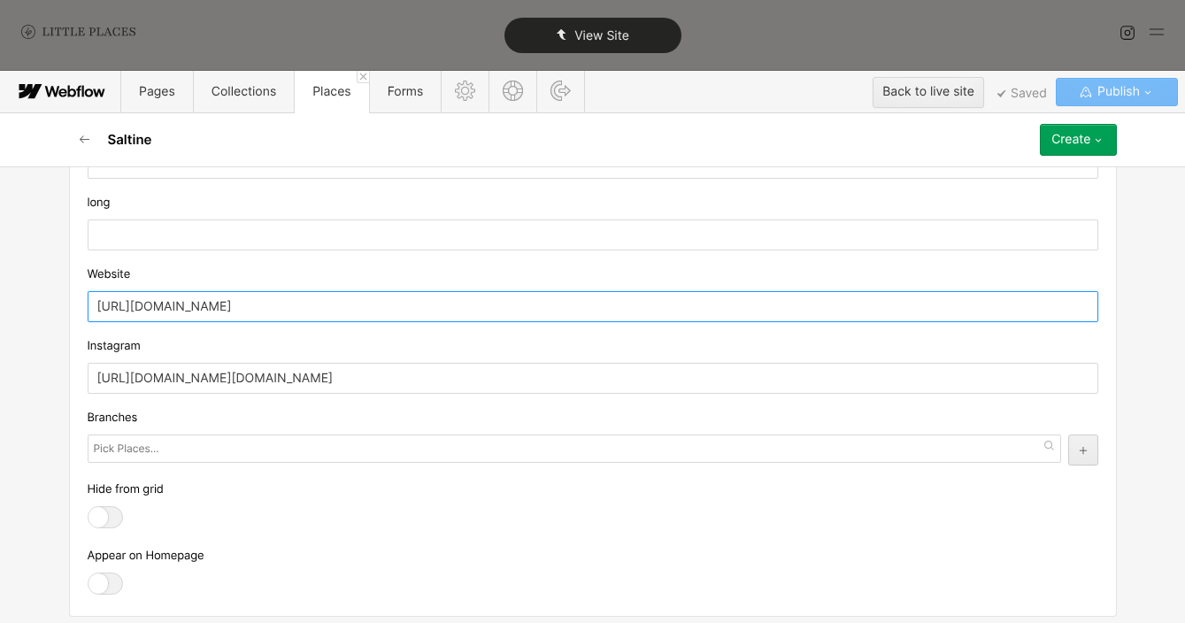
type input "[URL][DOMAIN_NAME]"
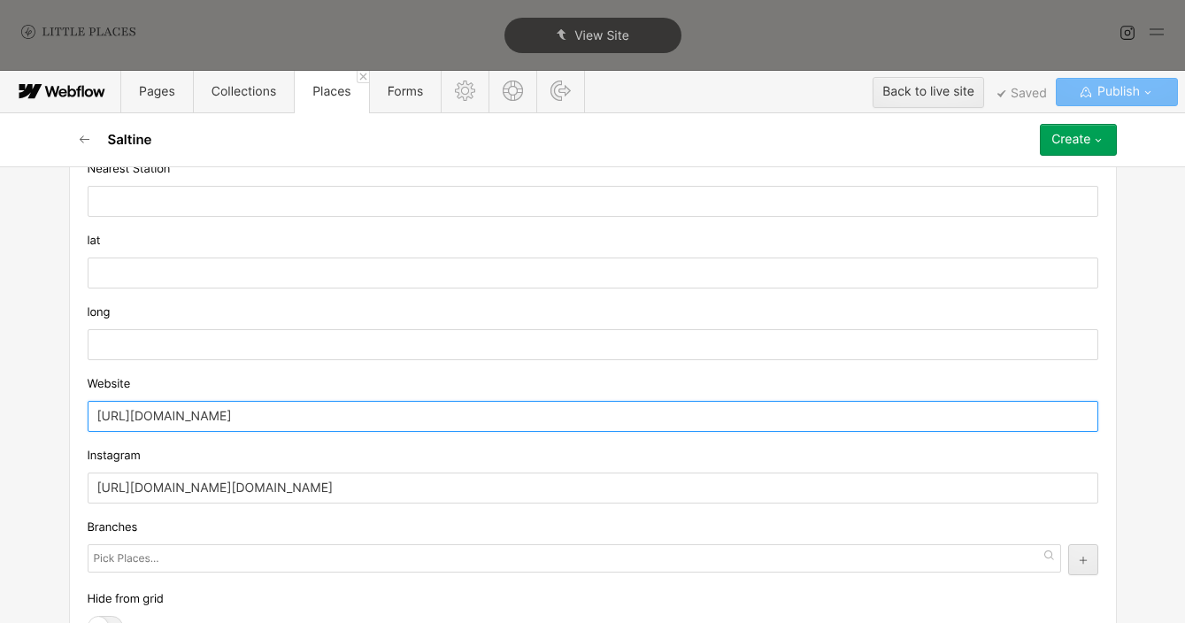
scroll to position [1437, 0]
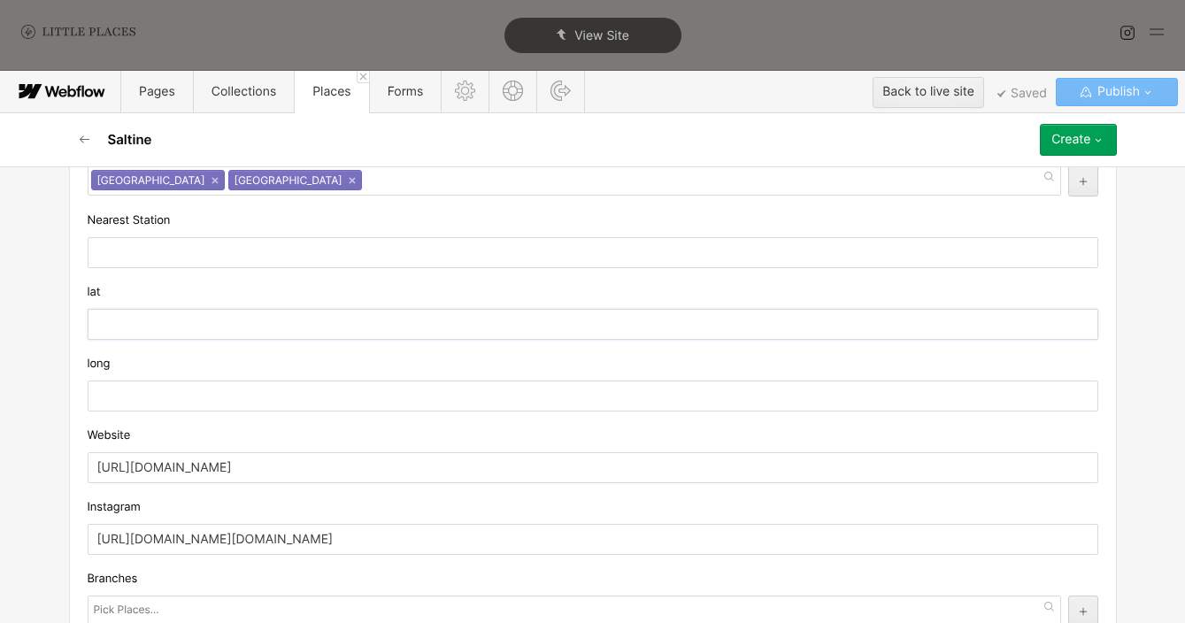
click at [281, 317] on input "text" at bounding box center [593, 324] width 1011 height 31
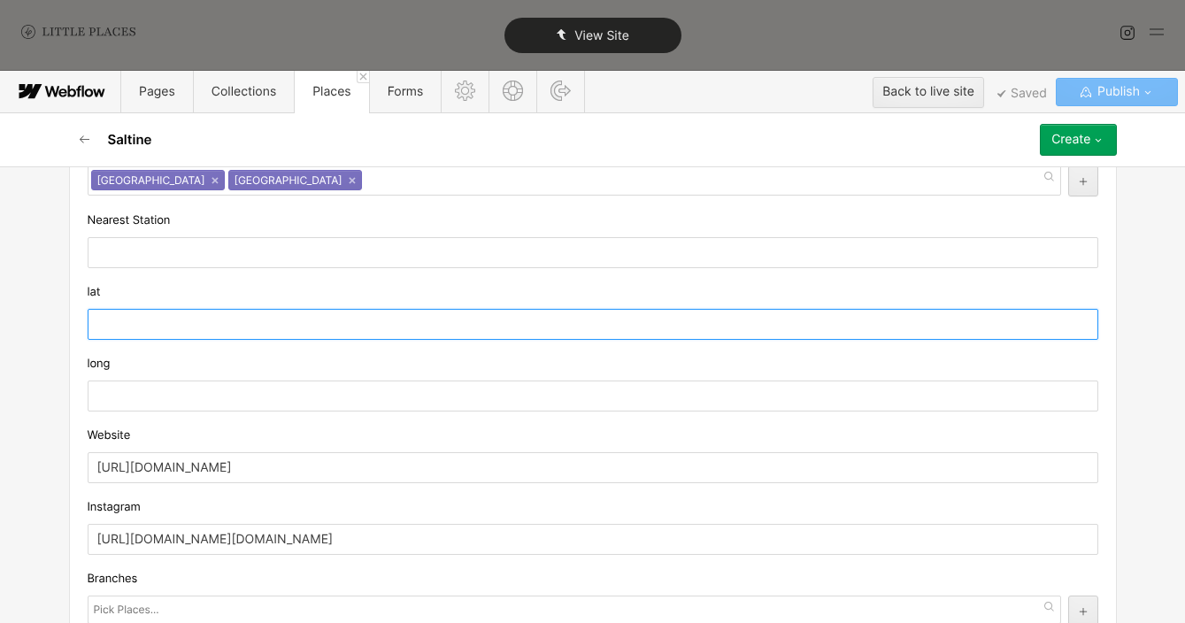
paste input "51.553846"
type input "51.553846"
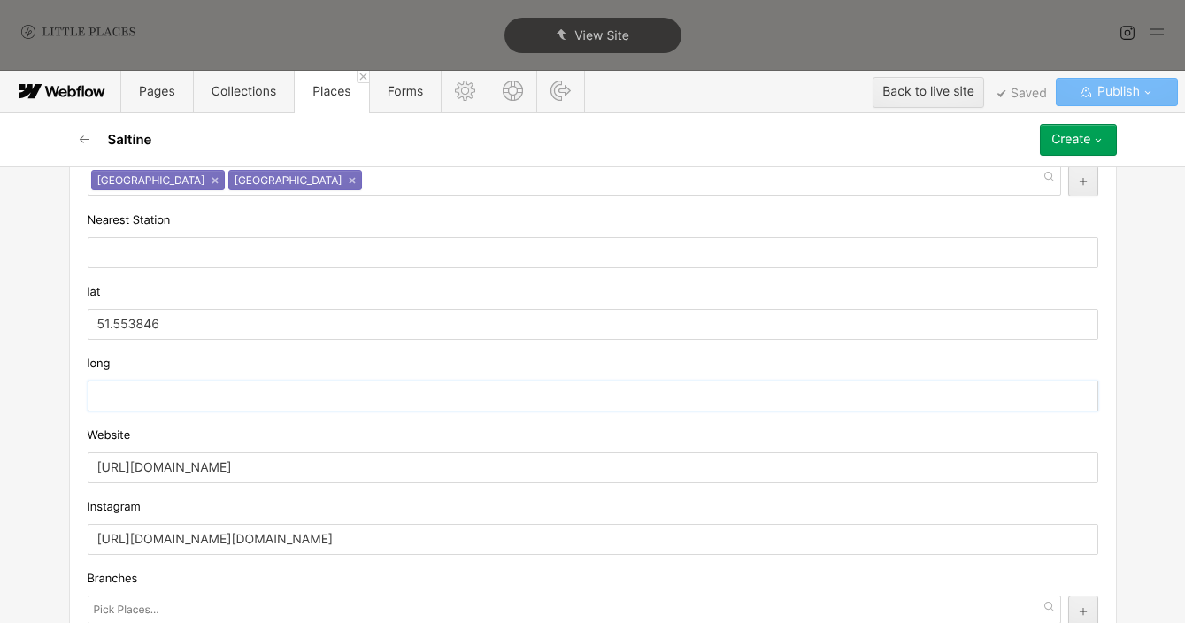
click at [223, 398] on input "text" at bounding box center [593, 396] width 1011 height 31
paste input "-0.098382"
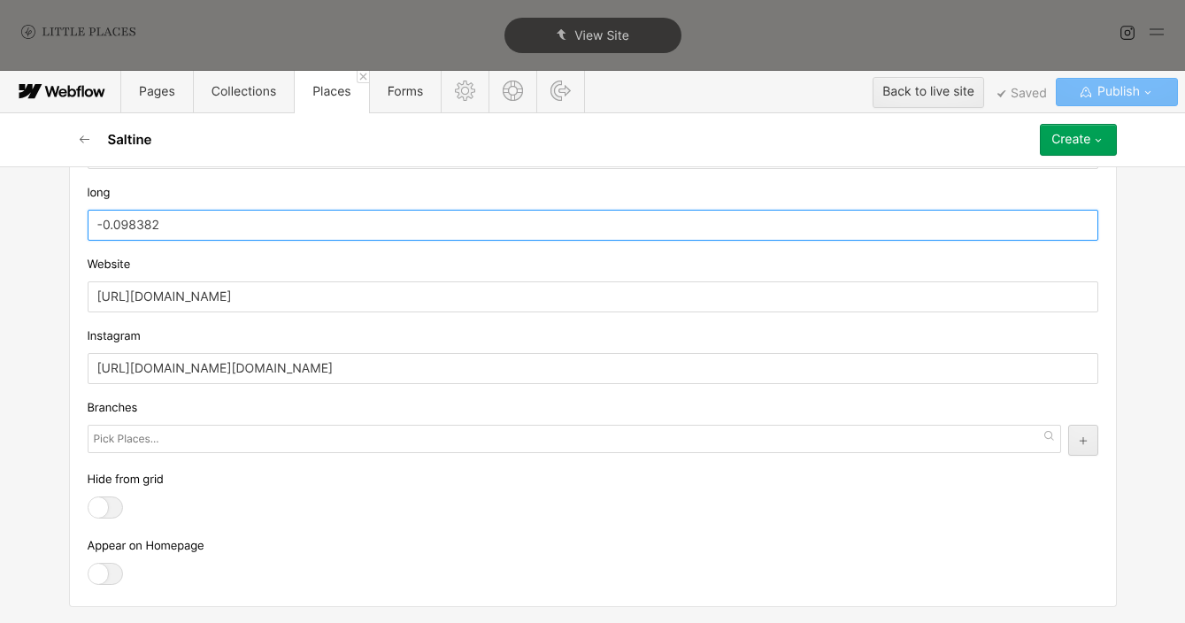
type input "-0.098382"
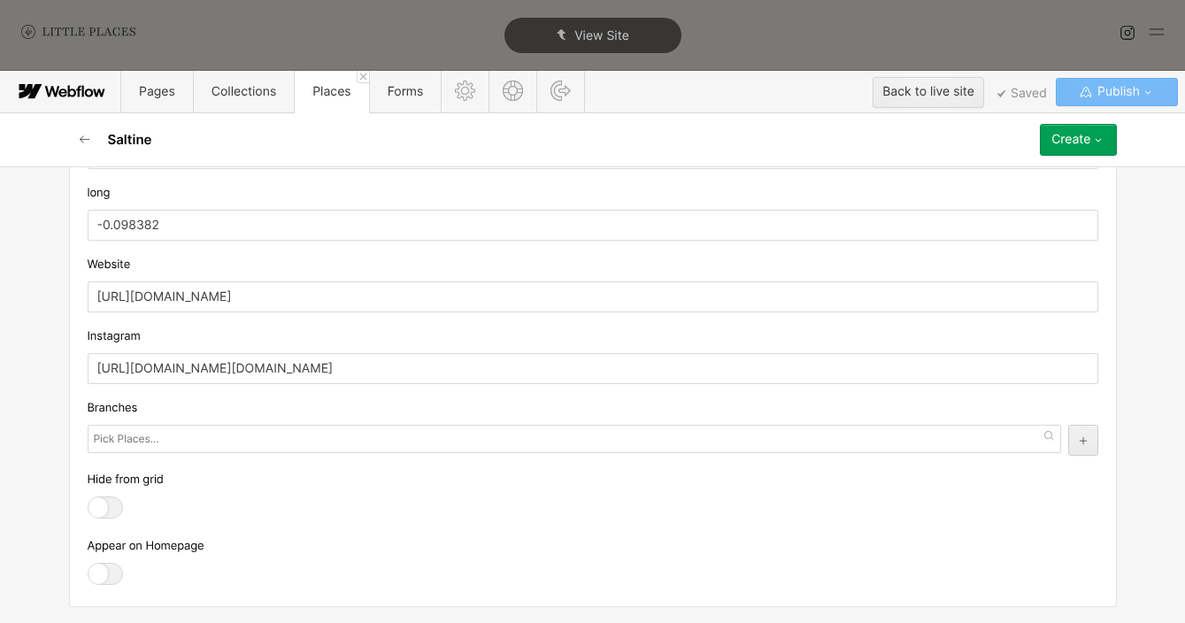
click at [119, 567] on div at bounding box center [105, 574] width 35 height 22
click at [0, 0] on input "checkbox" at bounding box center [0, 0] width 0 height 0
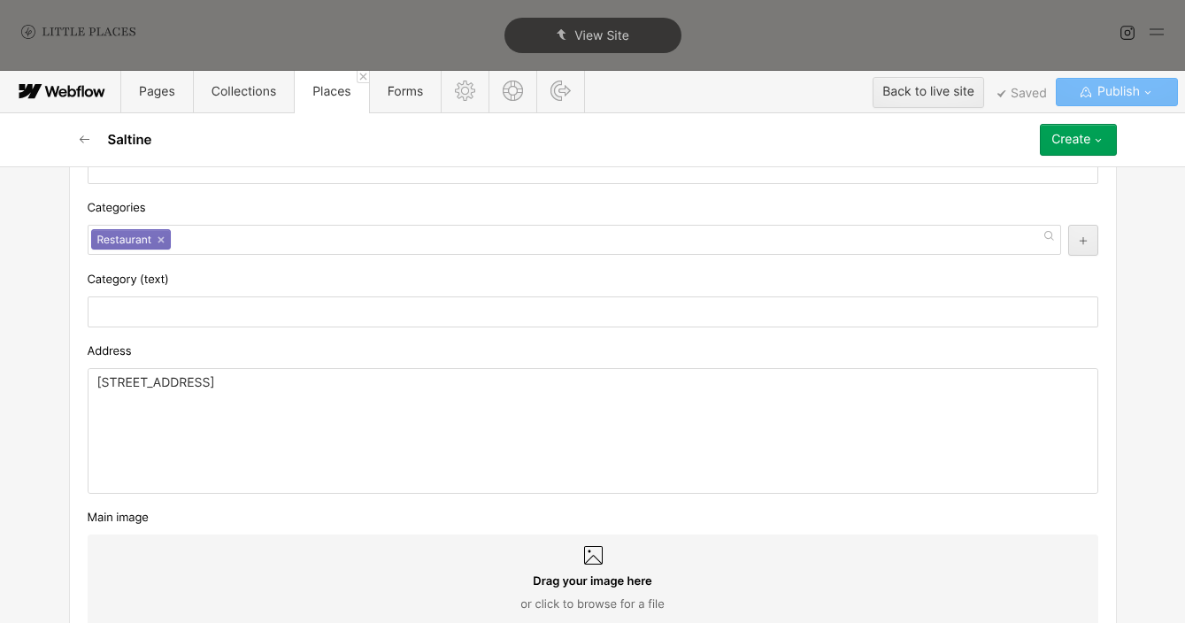
scroll to position [461, 0]
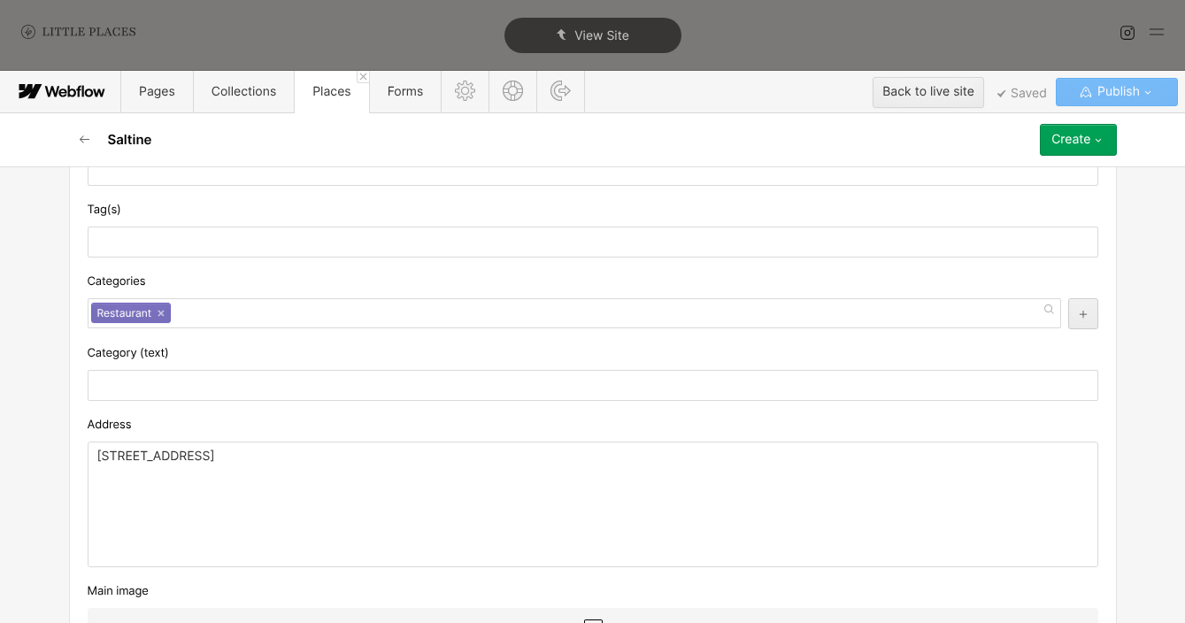
click at [1096, 152] on button "Create" at bounding box center [1078, 140] width 76 height 32
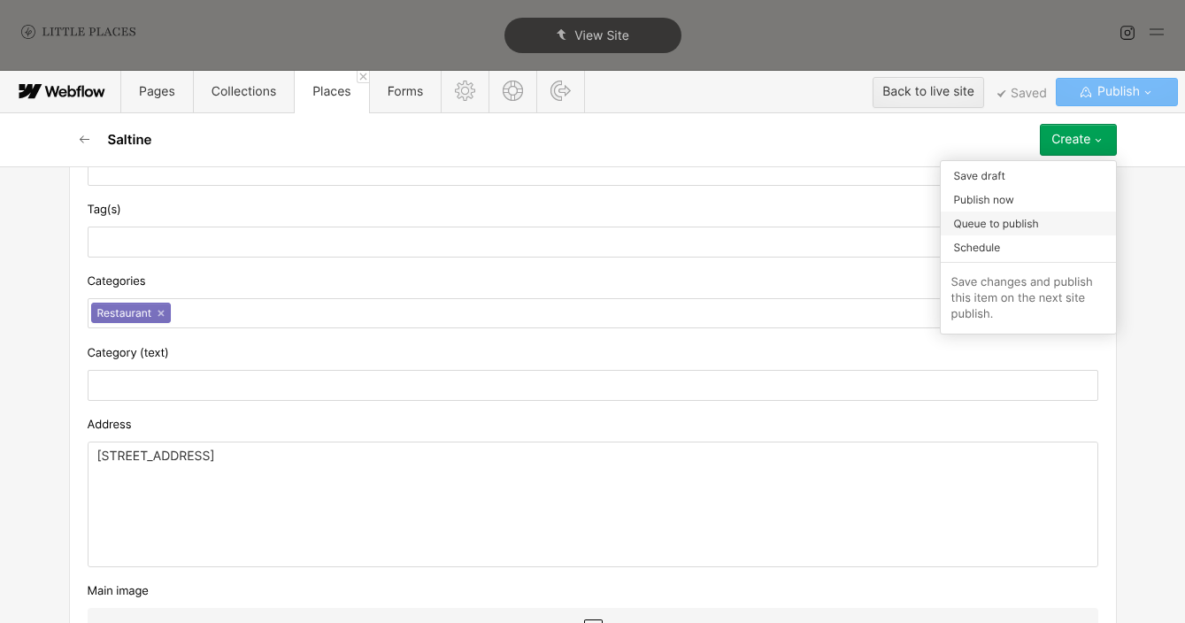
click at [1050, 223] on div "Queue to publish" at bounding box center [1028, 223] width 175 height 24
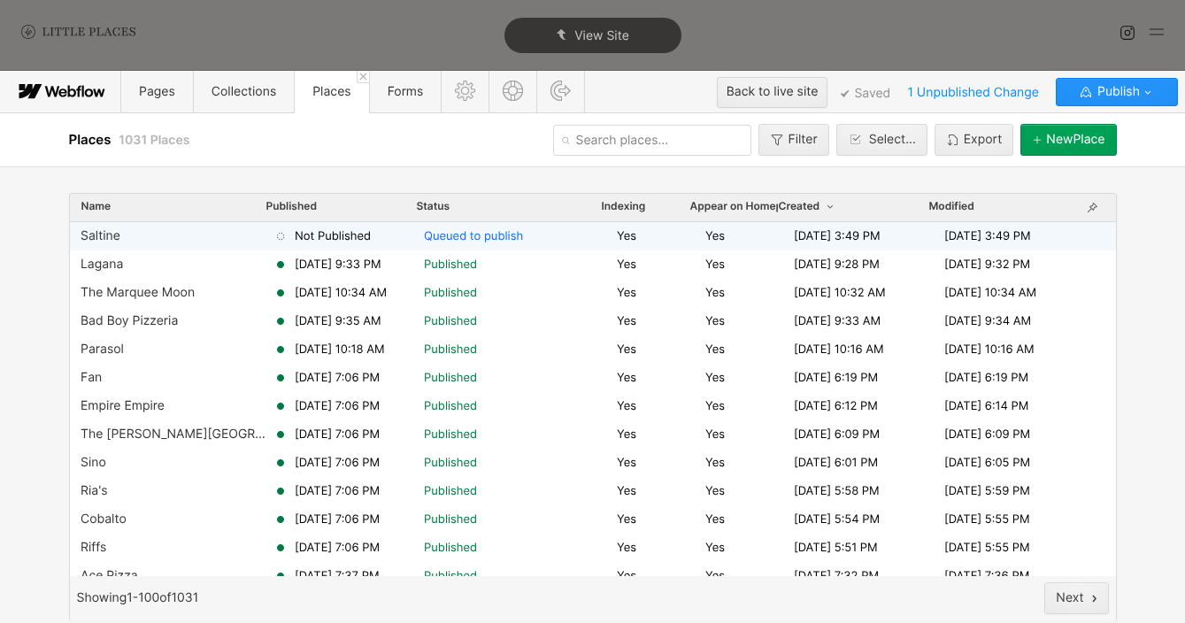
click at [154, 227] on div "Saltine Not Published Queued to publish Yes Yes [DATE] 3:49 PM [DATE] 3:49 PM" at bounding box center [593, 236] width 1046 height 28
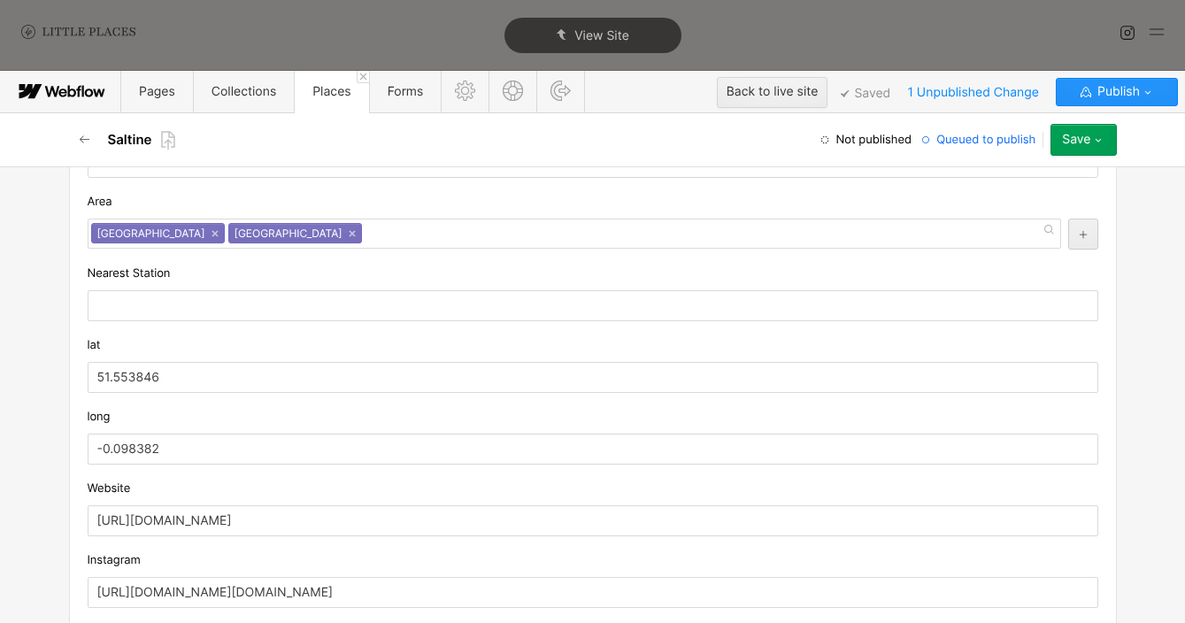
scroll to position [1578, 0]
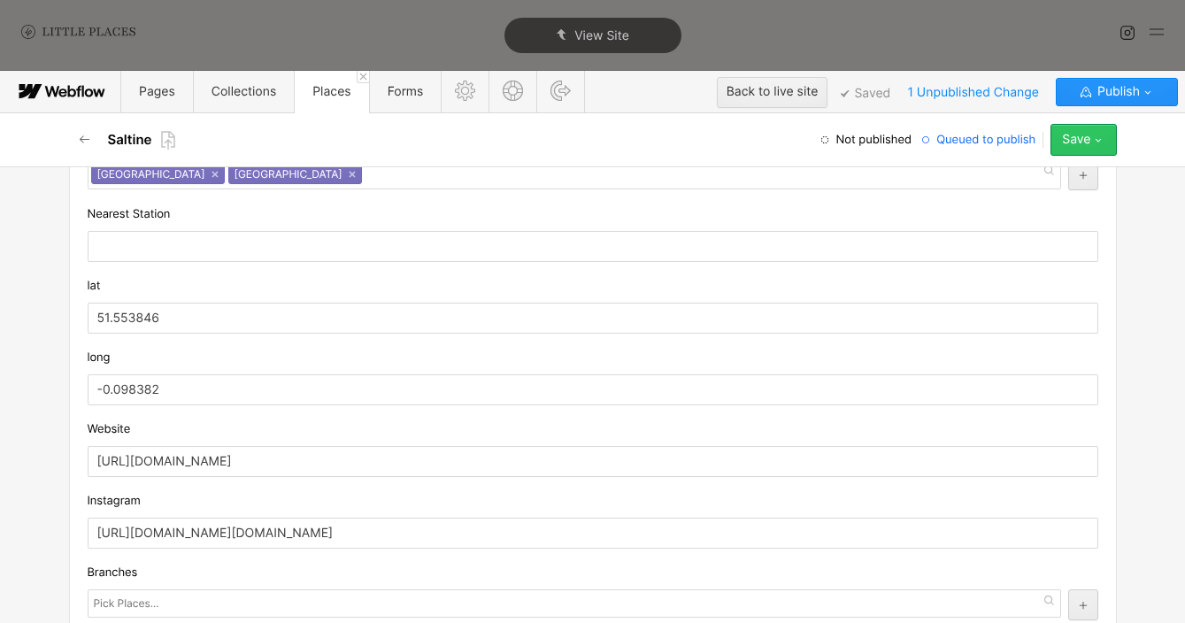
click at [1104, 143] on button "Save" at bounding box center [1082, 140] width 65 height 32
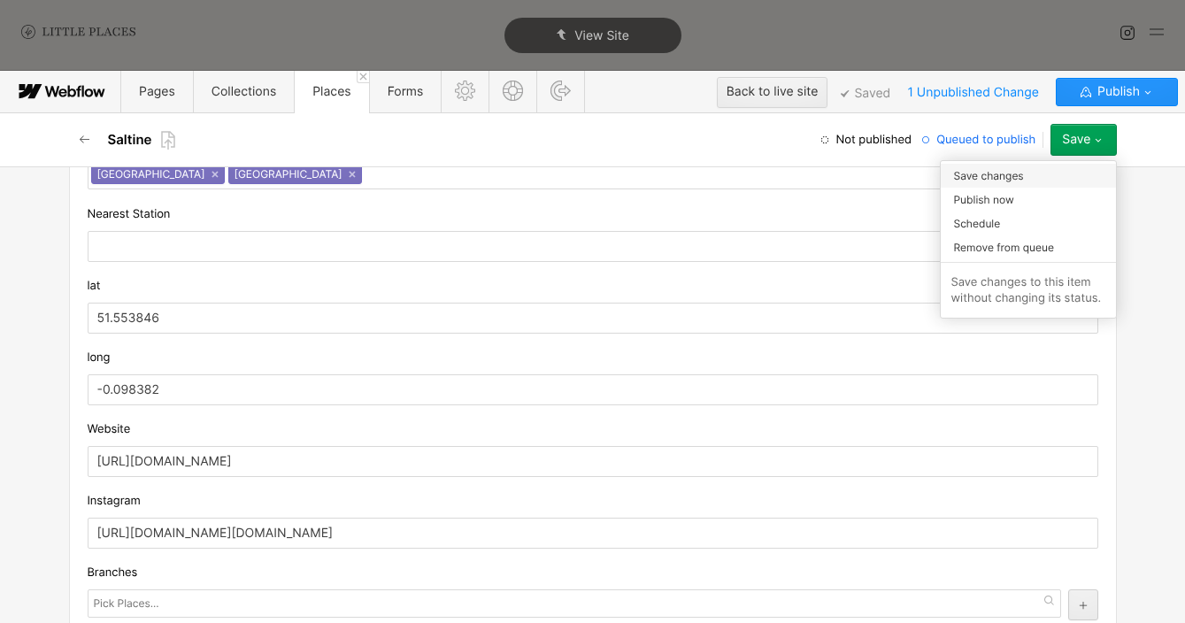
click at [1062, 178] on div "Save changes" at bounding box center [1028, 176] width 175 height 24
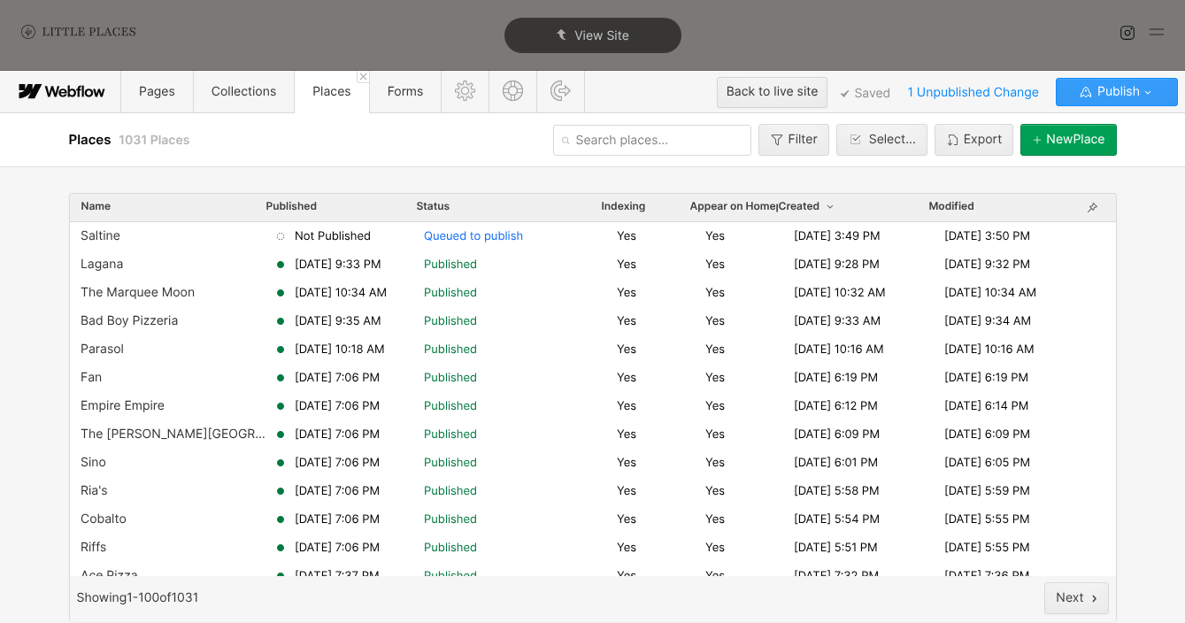
click at [1097, 101] on span "Publish" at bounding box center [1117, 92] width 46 height 27
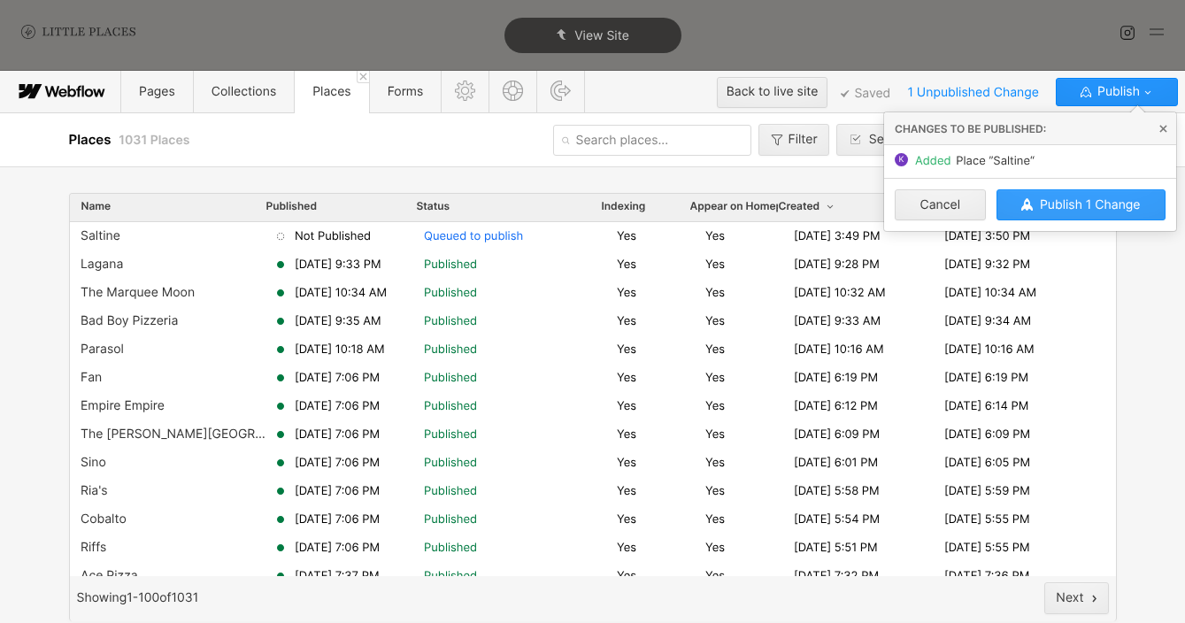
click at [1053, 192] on button "Publish 1 Change" at bounding box center [1081, 204] width 170 height 31
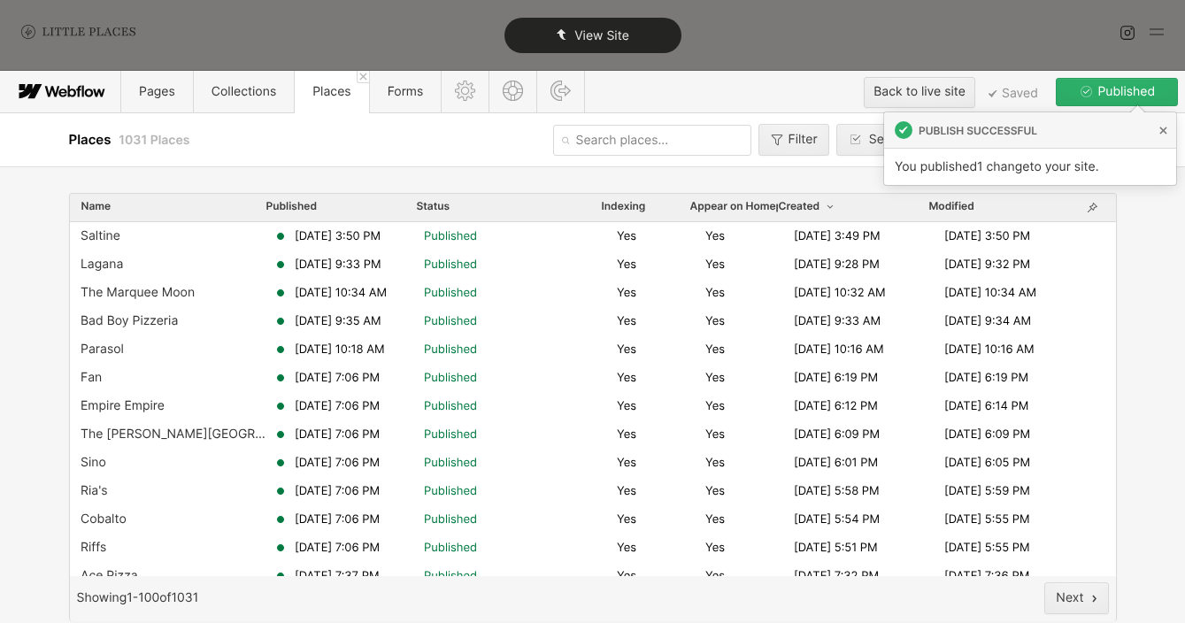
click at [660, 27] on div "View Site" at bounding box center [592, 35] width 177 height 35
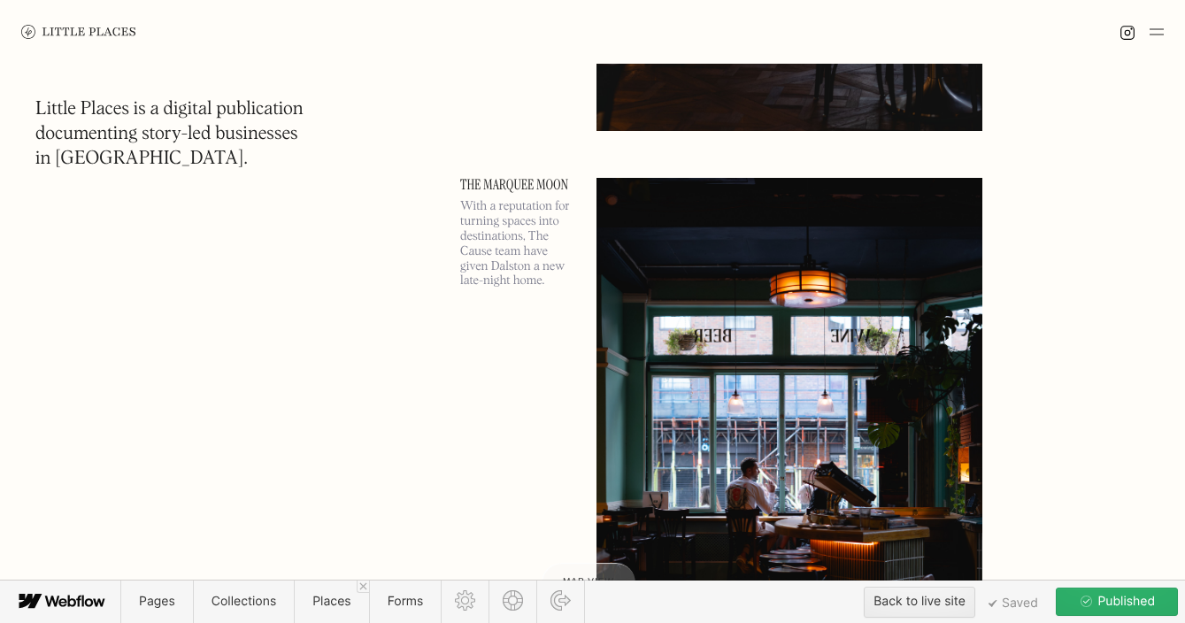
scroll to position [1205, 0]
